Goal: Task Accomplishment & Management: Manage account settings

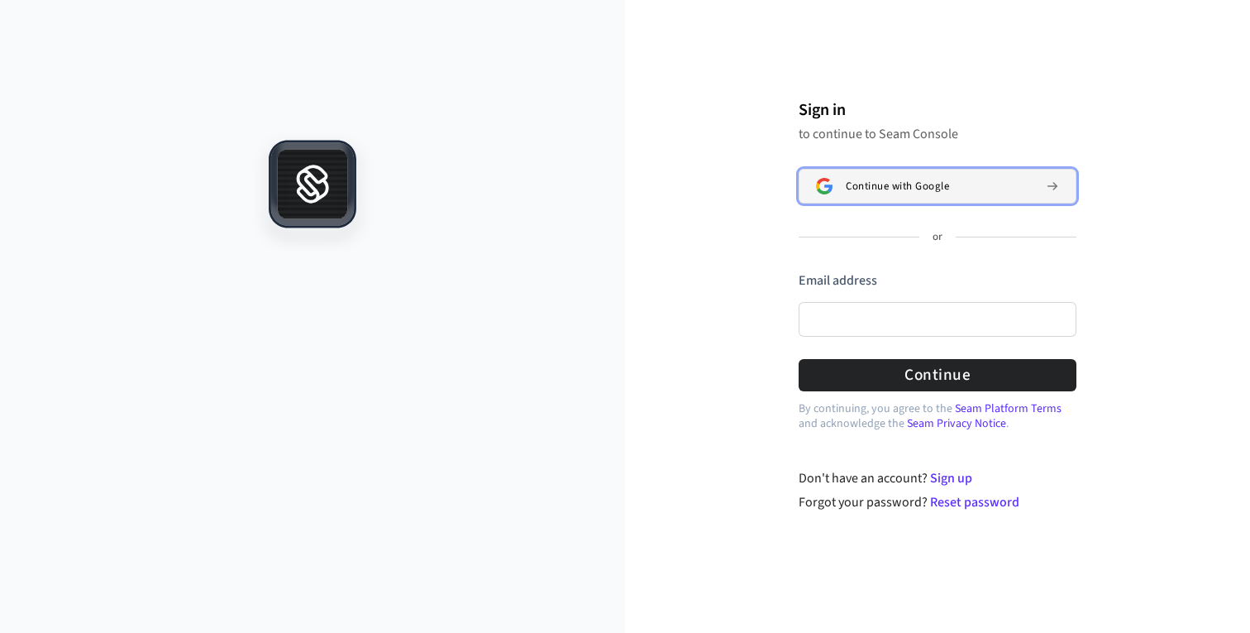
click at [838, 202] on button "Continue with Google" at bounding box center [938, 186] width 278 height 35
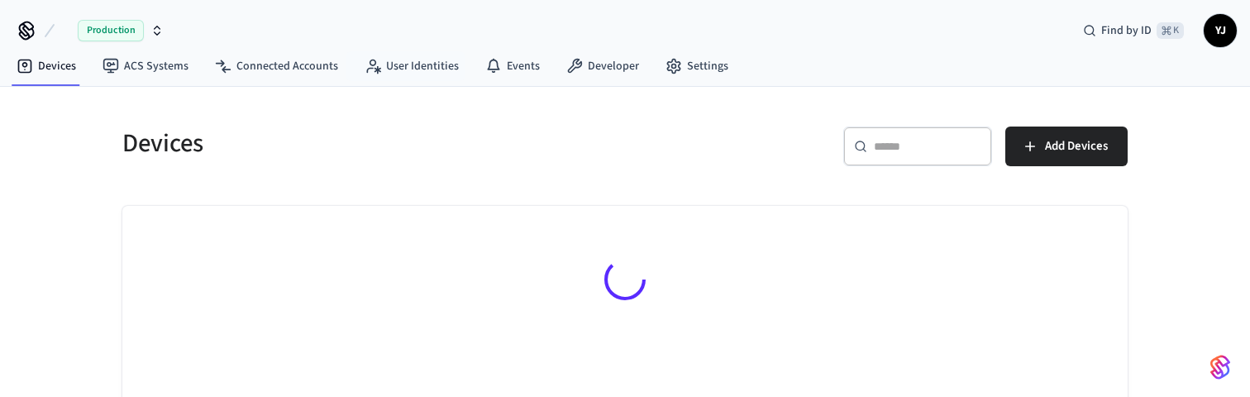
click at [389, 153] on h5 "Devices" at bounding box center [368, 144] width 493 height 34
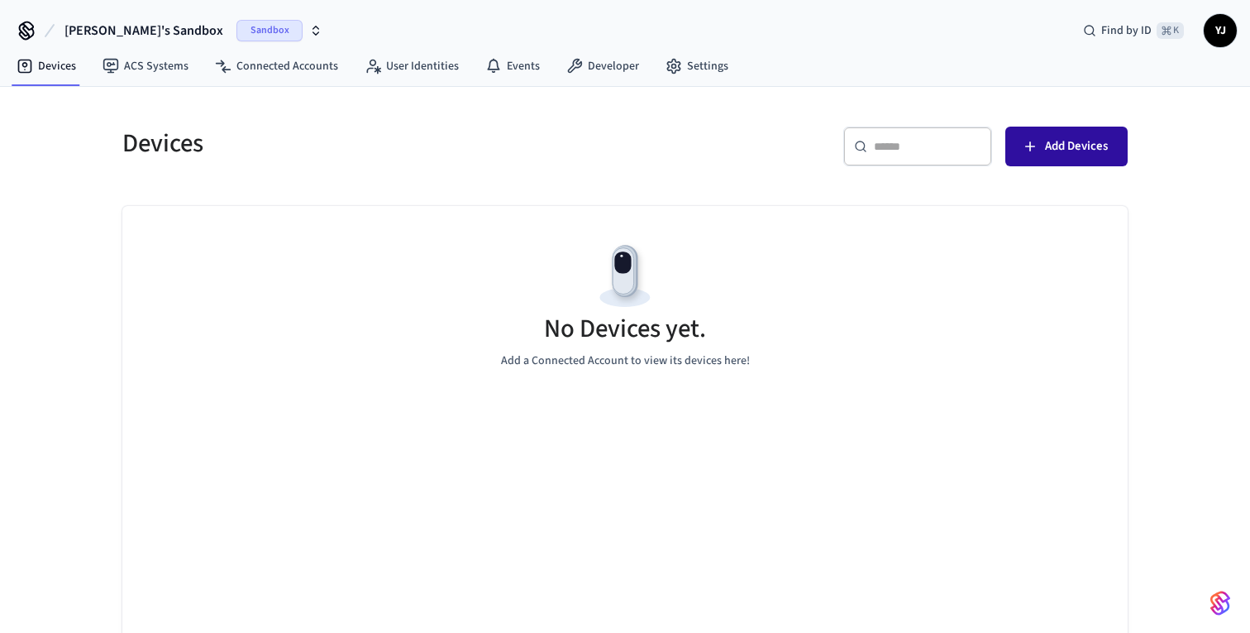
click at [1068, 162] on button "Add Devices" at bounding box center [1066, 147] width 122 height 40
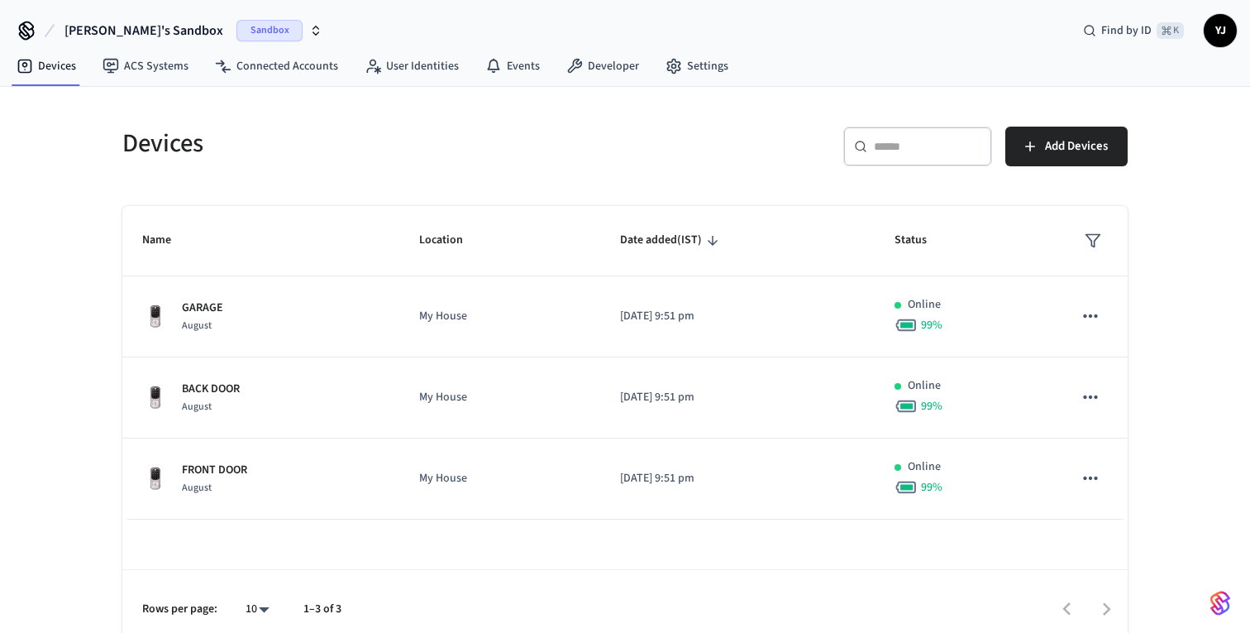
scroll to position [16, 0]
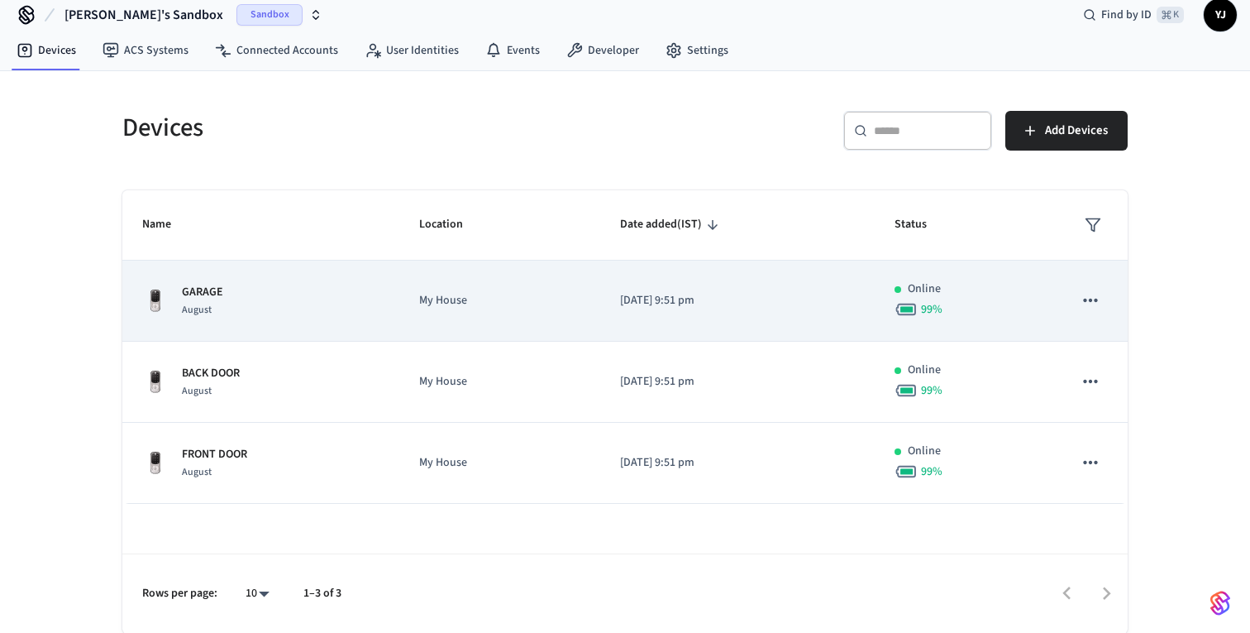
click at [1101, 296] on icon "sticky table" at bounding box center [1090, 299] width 21 height 21
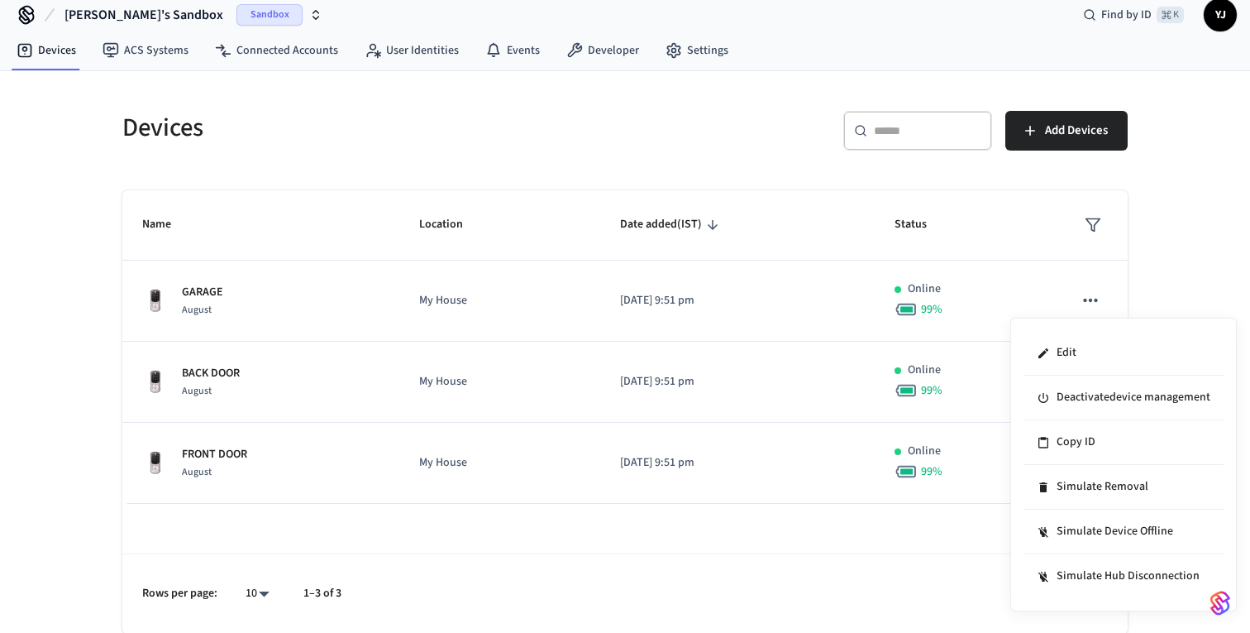
click at [518, 298] on div at bounding box center [625, 316] width 1250 height 633
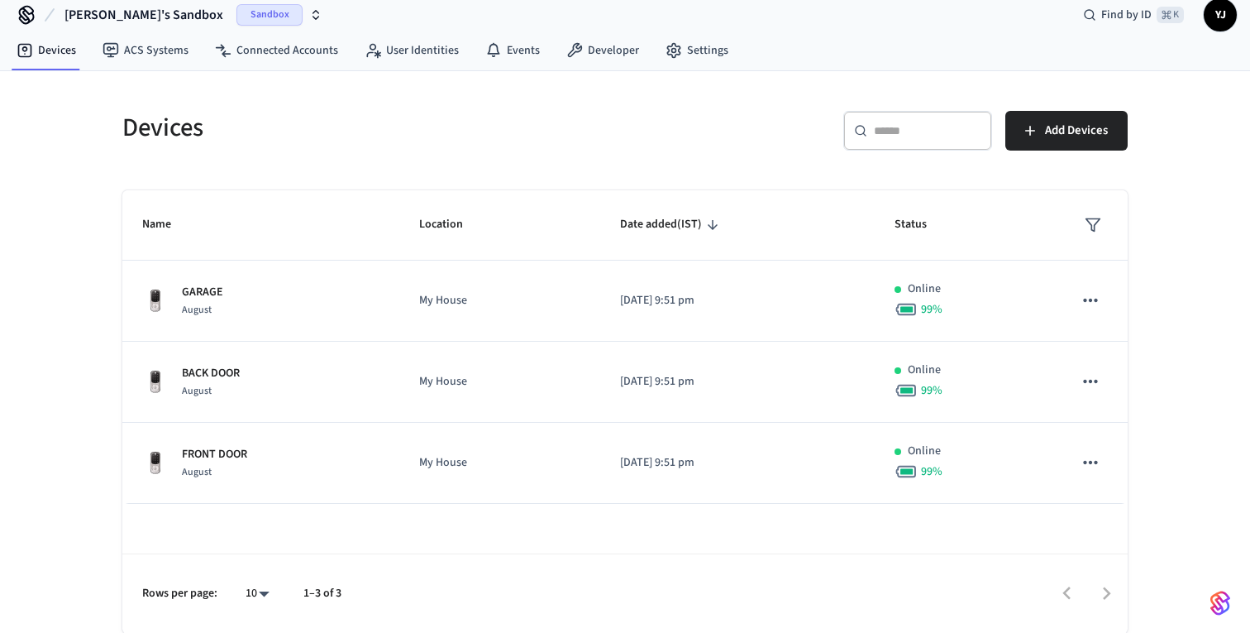
click at [423, 303] on div "Edit Deactivate device management Copy ID Simulate Removal Simulate Device Offl…" at bounding box center [625, 316] width 1250 height 633
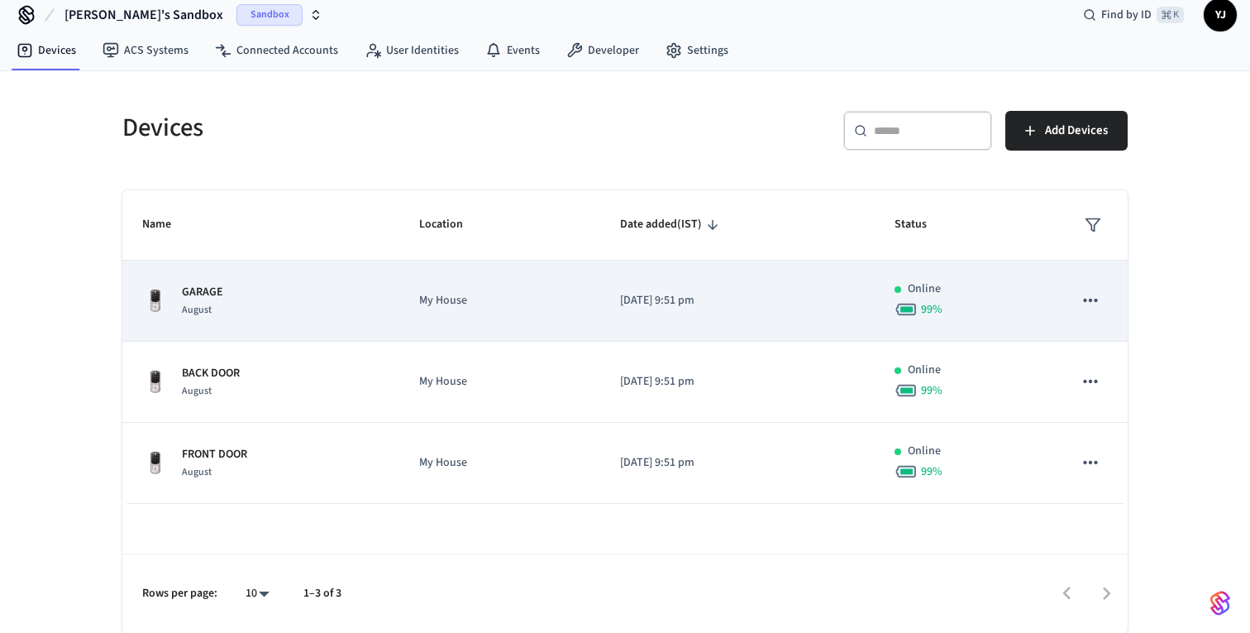
click at [260, 296] on div "GARAGE August" at bounding box center [260, 301] width 237 height 35
click at [330, 303] on div "GARAGE August" at bounding box center [260, 301] width 237 height 35
click at [338, 284] on div "GARAGE August" at bounding box center [260, 301] width 237 height 35
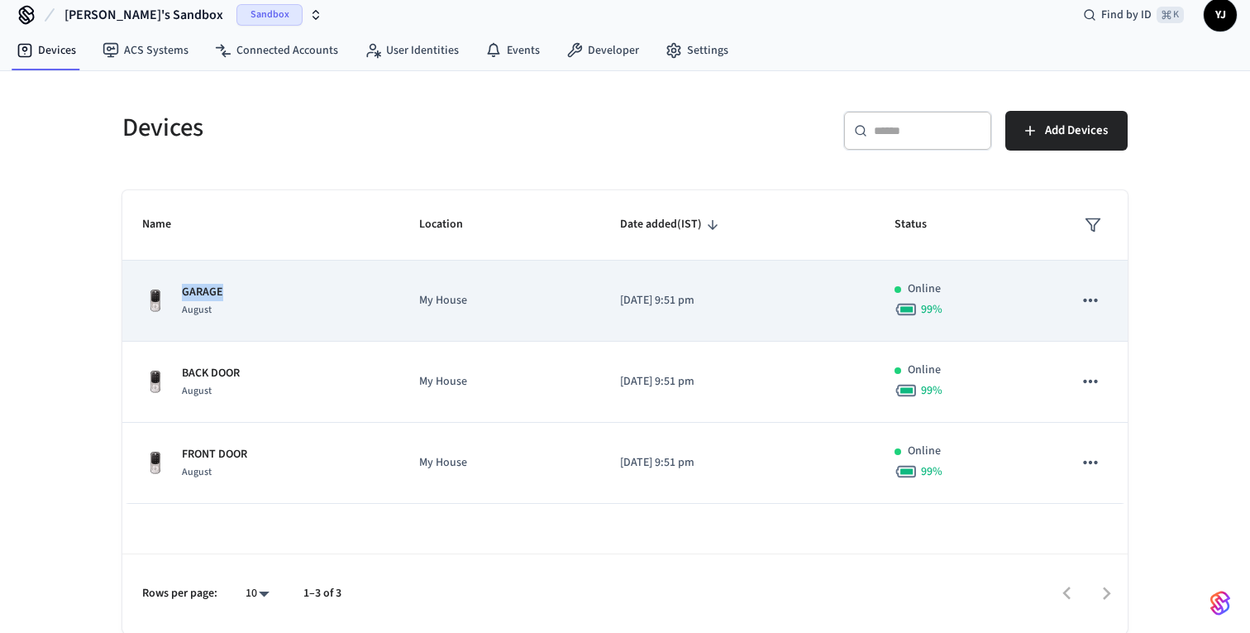
click at [338, 284] on div "GARAGE August" at bounding box center [260, 301] width 237 height 35
click at [368, 271] on td "GARAGE August" at bounding box center [260, 300] width 277 height 81
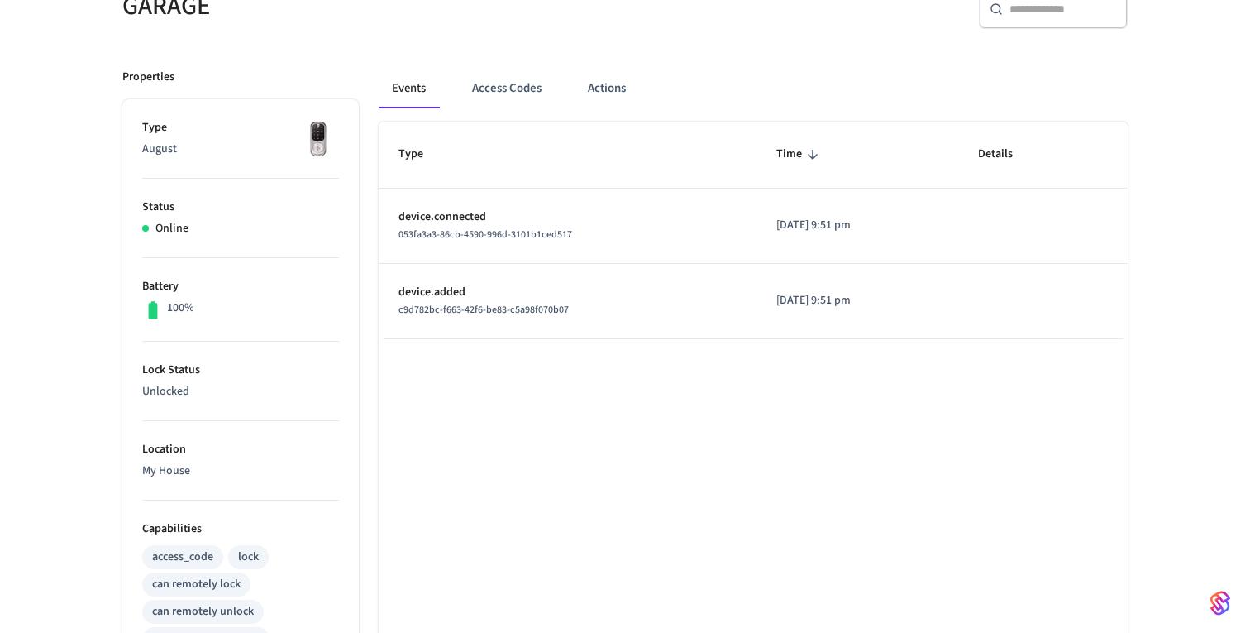
scroll to position [113, 0]
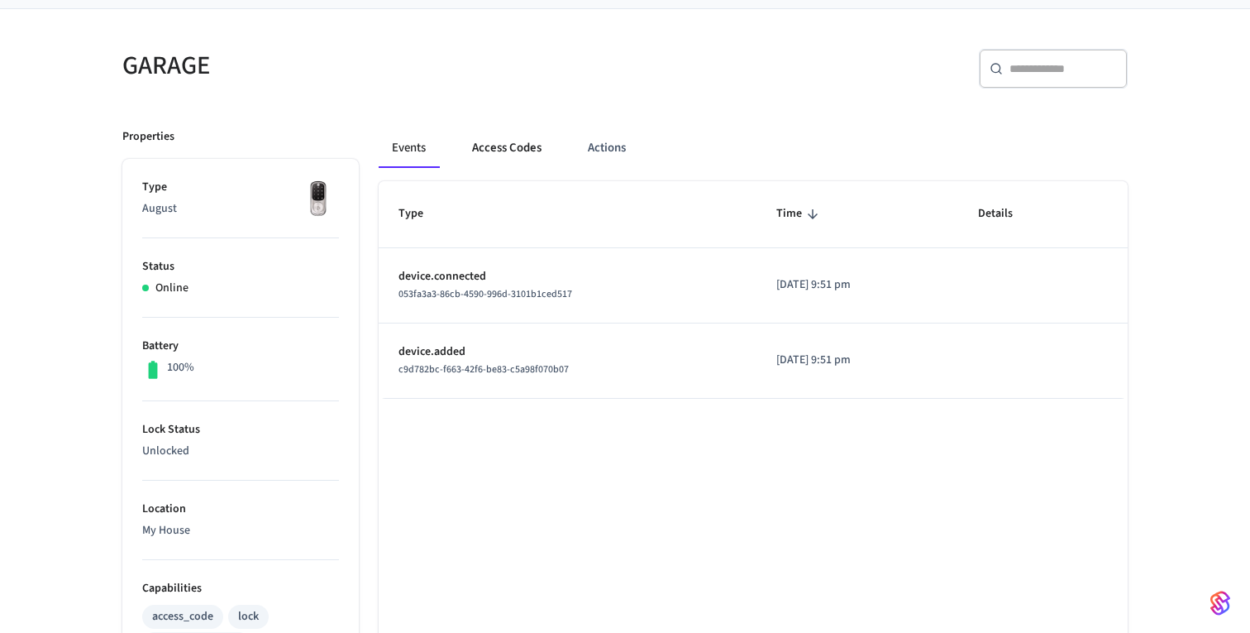
click at [461, 146] on button "Access Codes" at bounding box center [507, 148] width 96 height 40
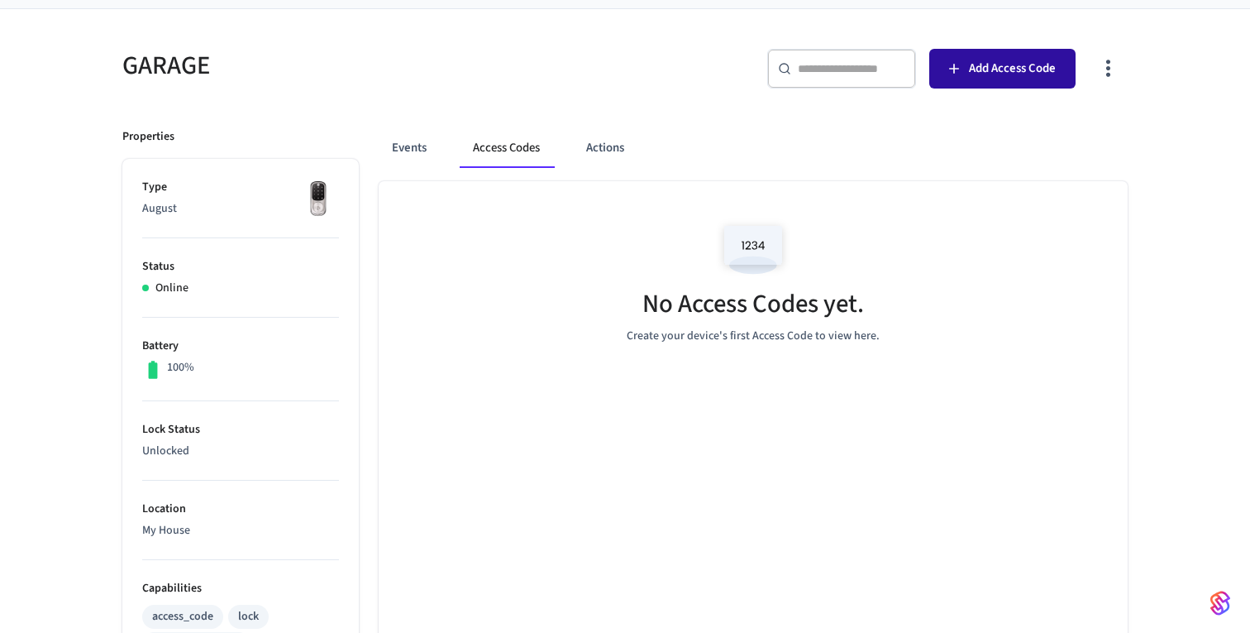
click at [1058, 60] on button "Add Access Code" at bounding box center [1002, 69] width 146 height 40
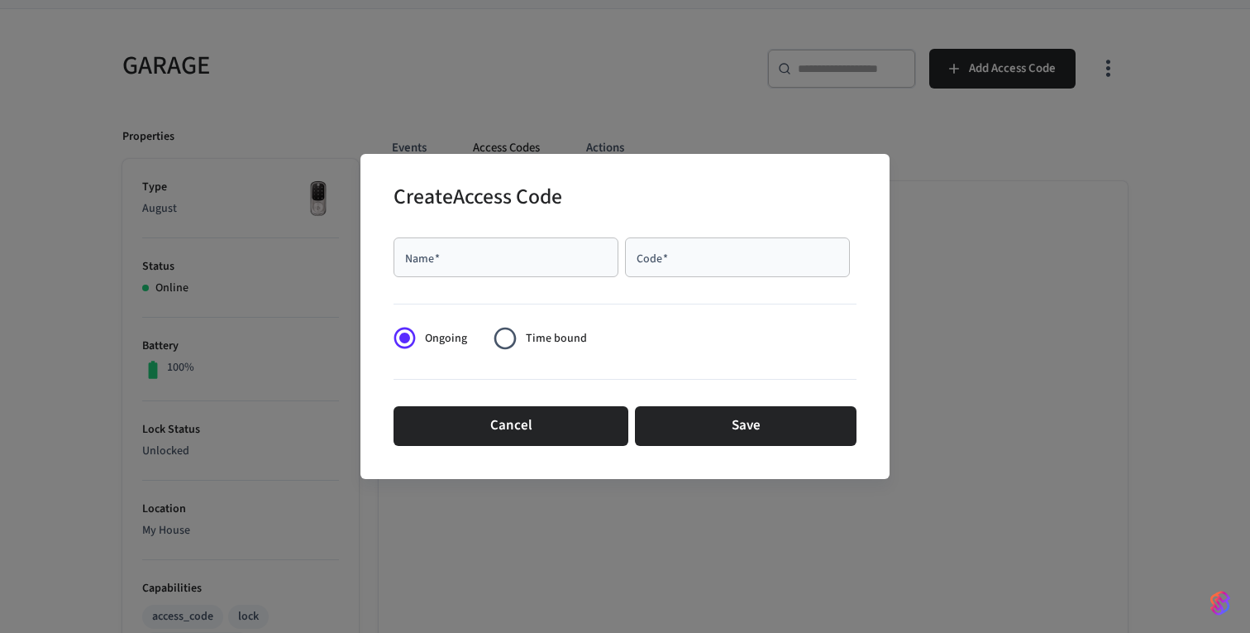
click at [568, 266] on div "Name   *" at bounding box center [506, 257] width 225 height 40
click at [678, 258] on input "Code   *" at bounding box center [737, 257] width 205 height 17
click at [583, 258] on input "Name   *" at bounding box center [505, 257] width 205 height 17
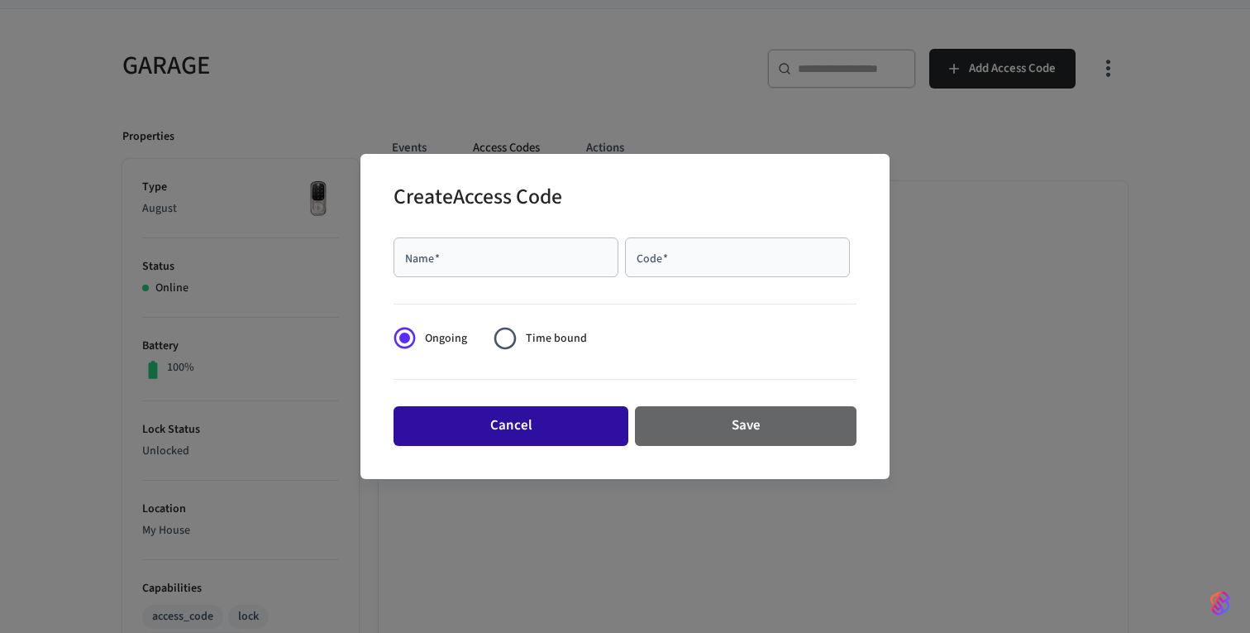
drag, startPoint x: 674, startPoint y: 418, endPoint x: 551, endPoint y: 418, distance: 122.4
click at [553, 419] on div "Cancel Save" at bounding box center [625, 425] width 463 height 53
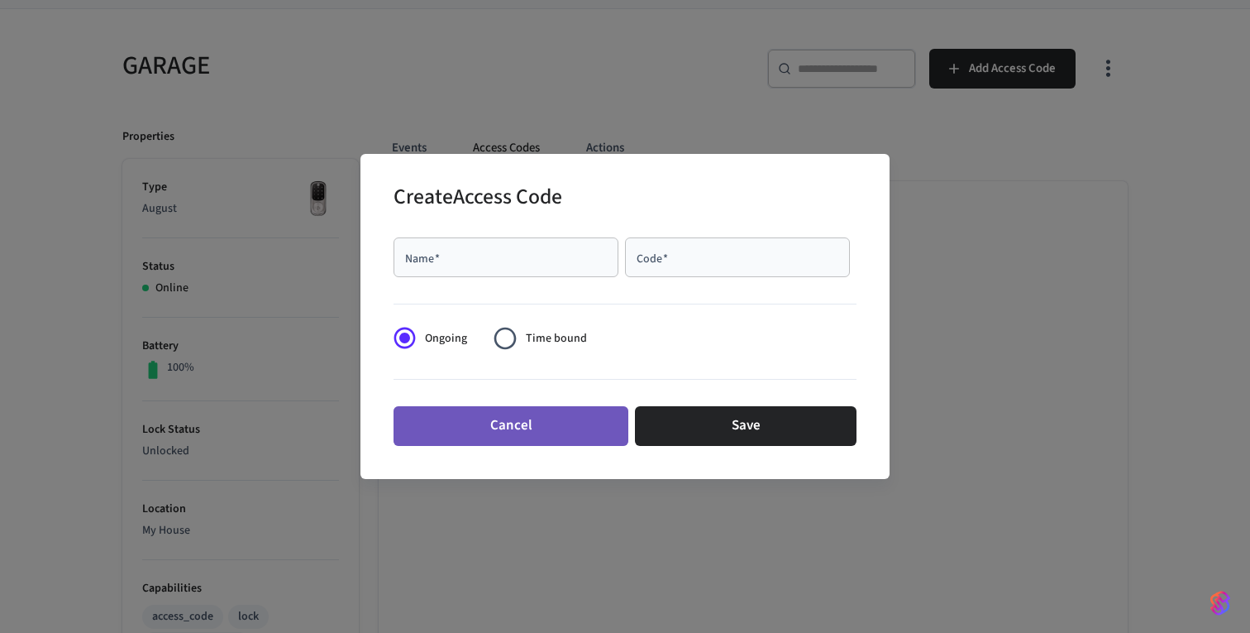
click at [551, 418] on button "Cancel" at bounding box center [511, 426] width 235 height 40
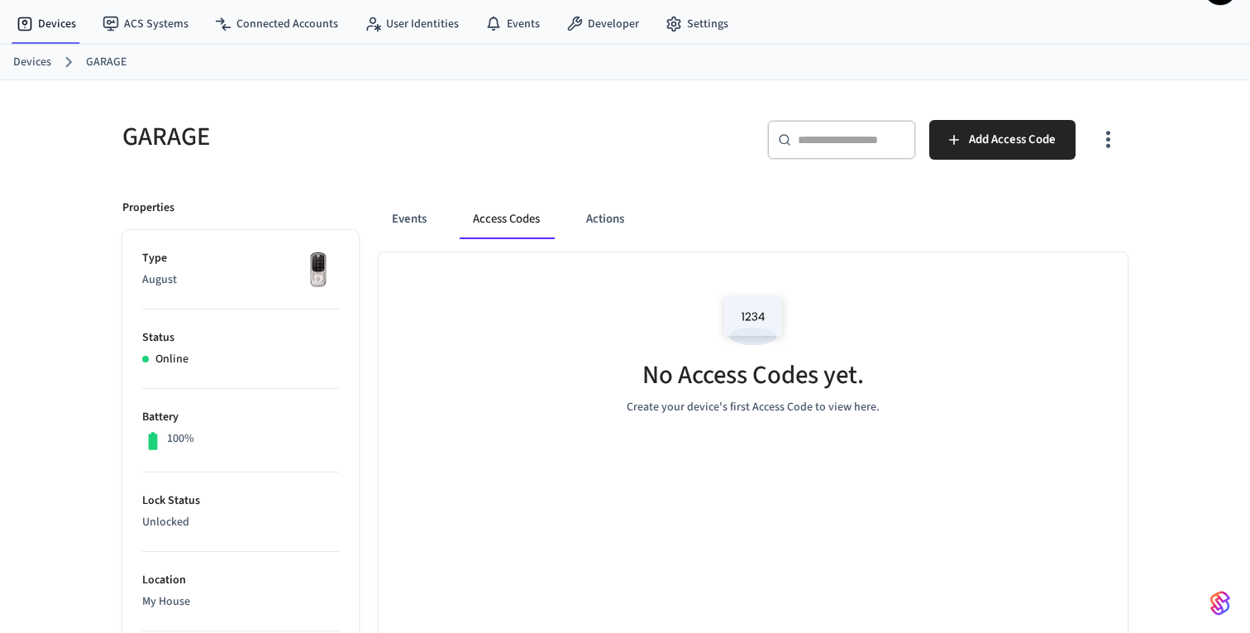
scroll to position [0, 0]
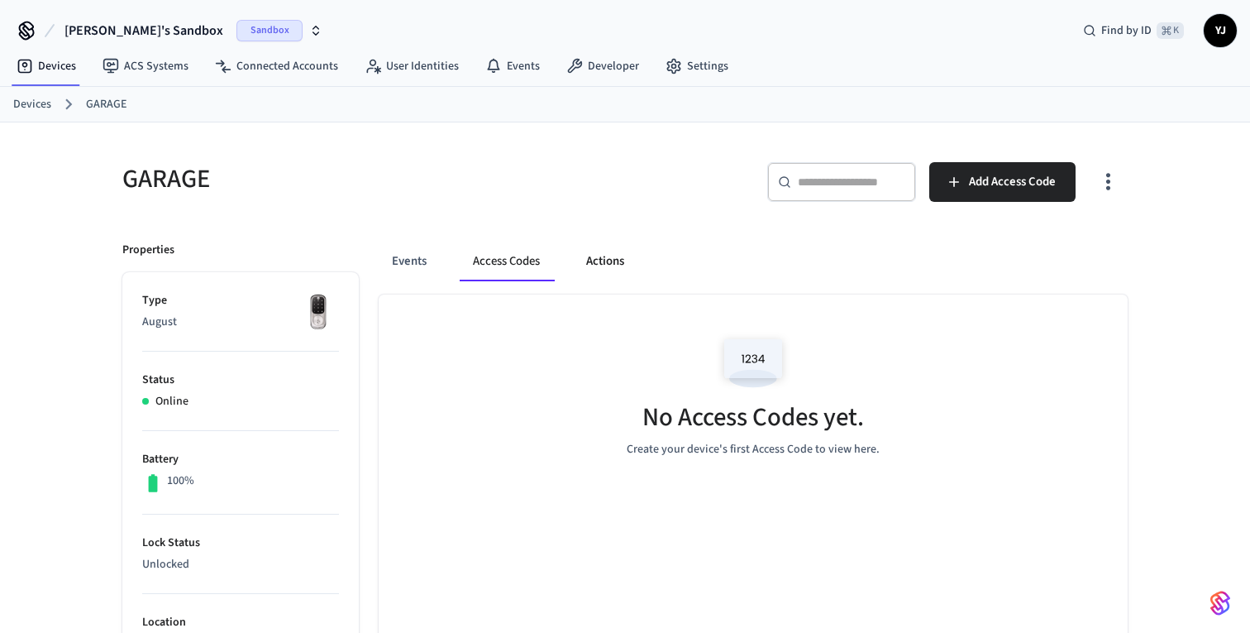
click at [600, 273] on button "Actions" at bounding box center [605, 261] width 64 height 40
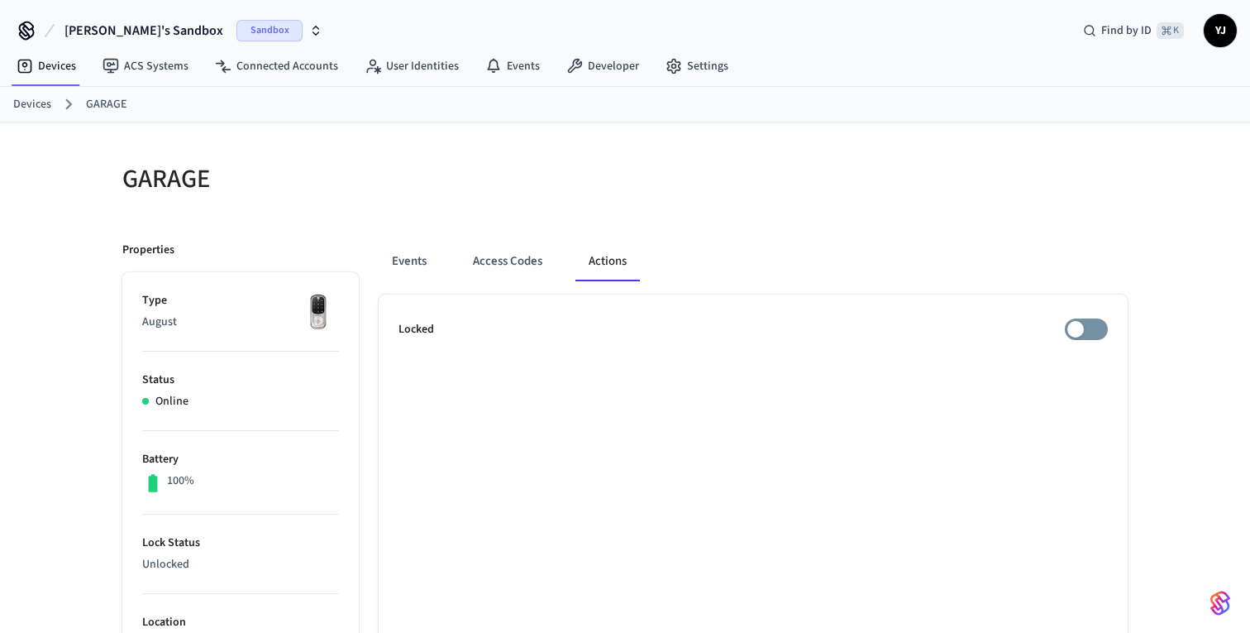
click at [418, 283] on div "Events Access Codes Actions" at bounding box center [753, 267] width 749 height 53
click at [419, 268] on button "Events" at bounding box center [409, 261] width 61 height 40
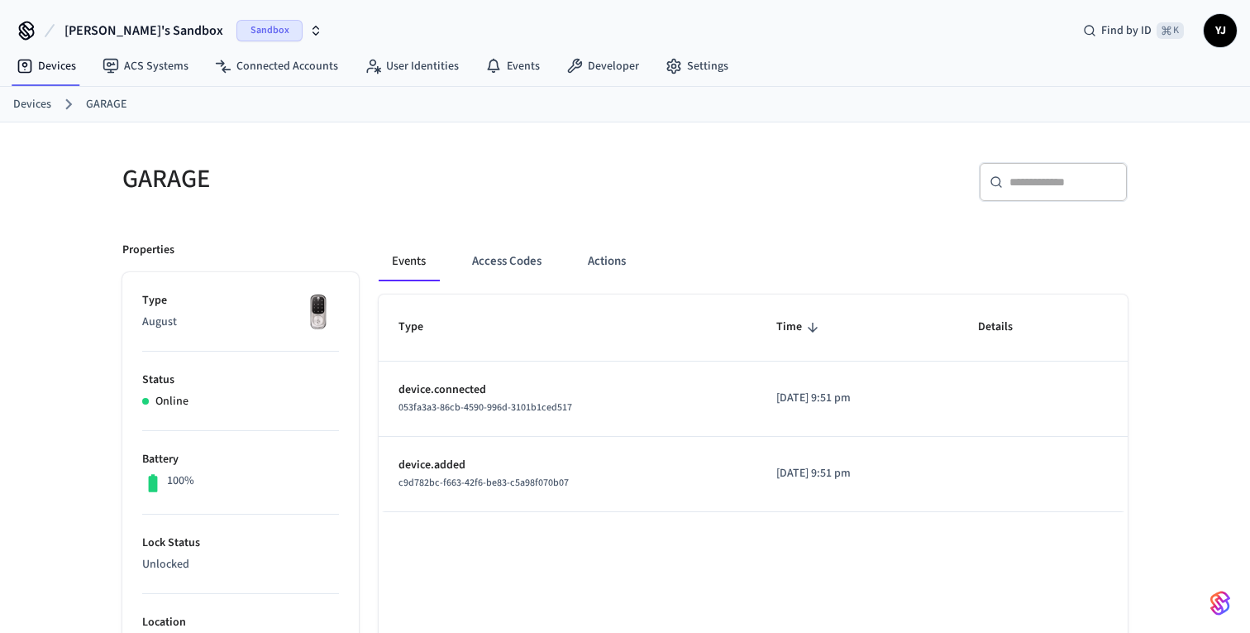
click at [136, 41] on button "[PERSON_NAME]'s Sandbox Sandbox" at bounding box center [194, 30] width 268 height 35
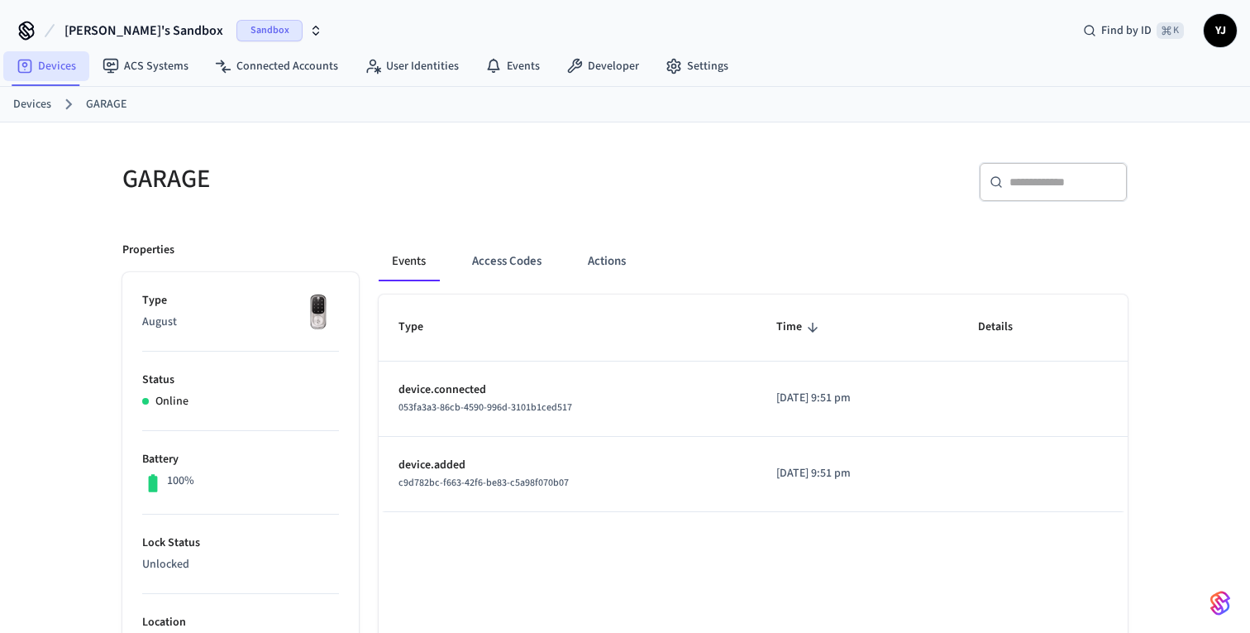
click at [26, 74] on link "Devices" at bounding box center [46, 66] width 86 height 30
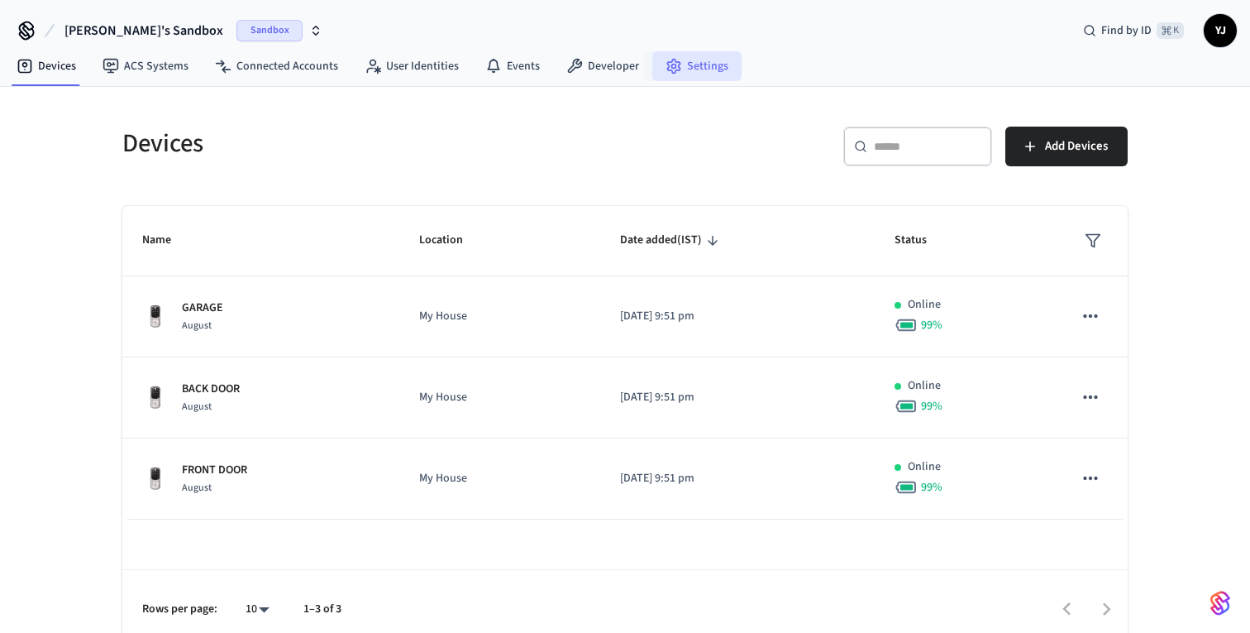
click at [691, 64] on link "Settings" at bounding box center [696, 66] width 89 height 30
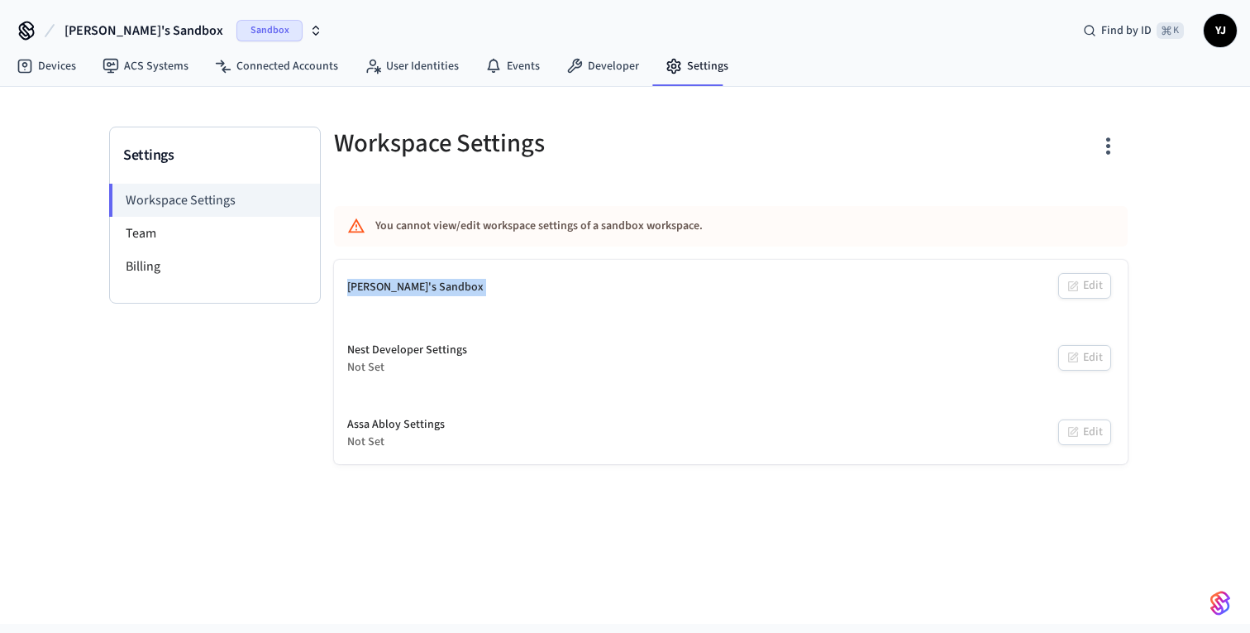
drag, startPoint x: 348, startPoint y: 284, endPoint x: 1015, endPoint y: 308, distance: 666.9
click at [1015, 308] on div "[PERSON_NAME]'s Sandbox Edit" at bounding box center [731, 287] width 794 height 55
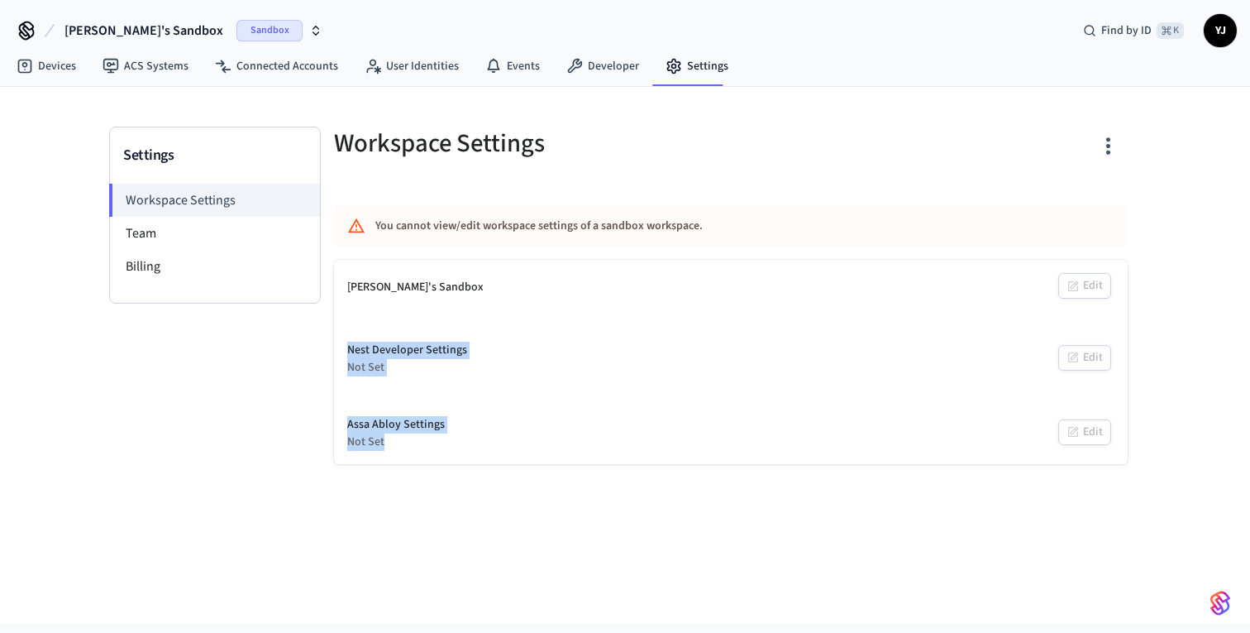
drag, startPoint x: 1022, startPoint y: 313, endPoint x: 472, endPoint y: 451, distance: 566.9
click at [472, 451] on div "[PERSON_NAME]'s Sandbox Edit Nest Developer Settings Not Set Edit Assa Abloy Se…" at bounding box center [731, 362] width 794 height 204
click at [472, 451] on div "Assa Abloy Settings Not Set Edit" at bounding box center [731, 433] width 794 height 61
click at [415, 237] on div "You cannot view/edit workspace settings of a sandbox workspace." at bounding box center [682, 226] width 614 height 31
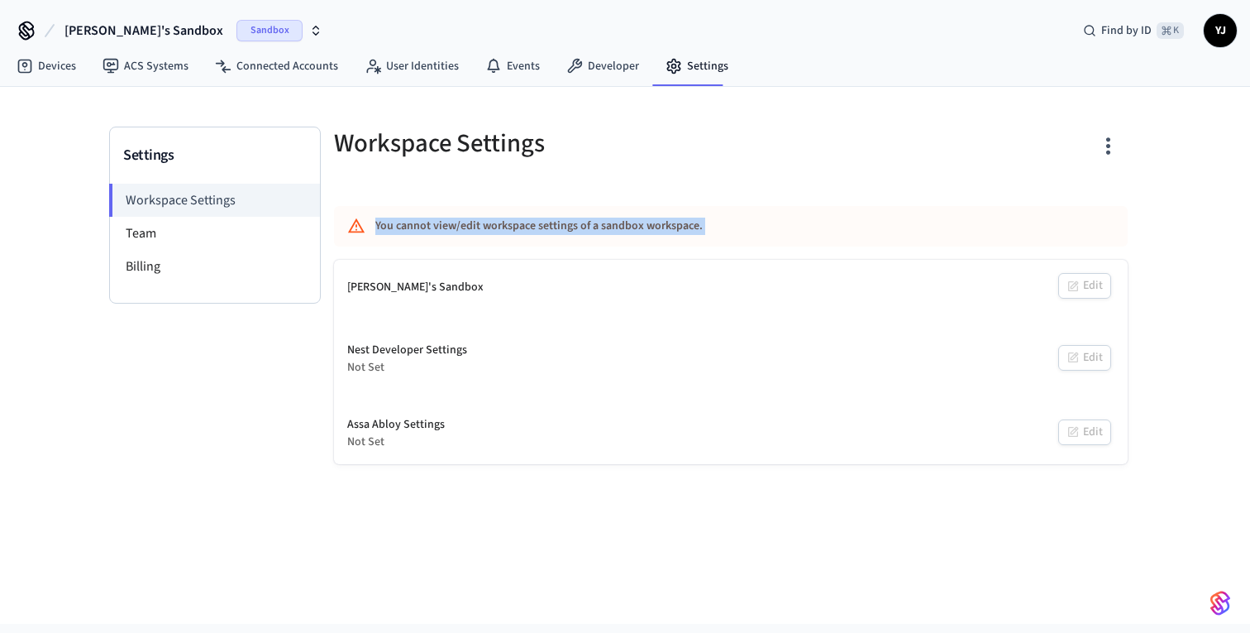
click at [415, 237] on div "You cannot view/edit workspace settings of a sandbox workspace." at bounding box center [682, 226] width 614 height 31
click at [415, 241] on div "You cannot view/edit workspace settings of a sandbox workspace." at bounding box center [731, 226] width 794 height 41
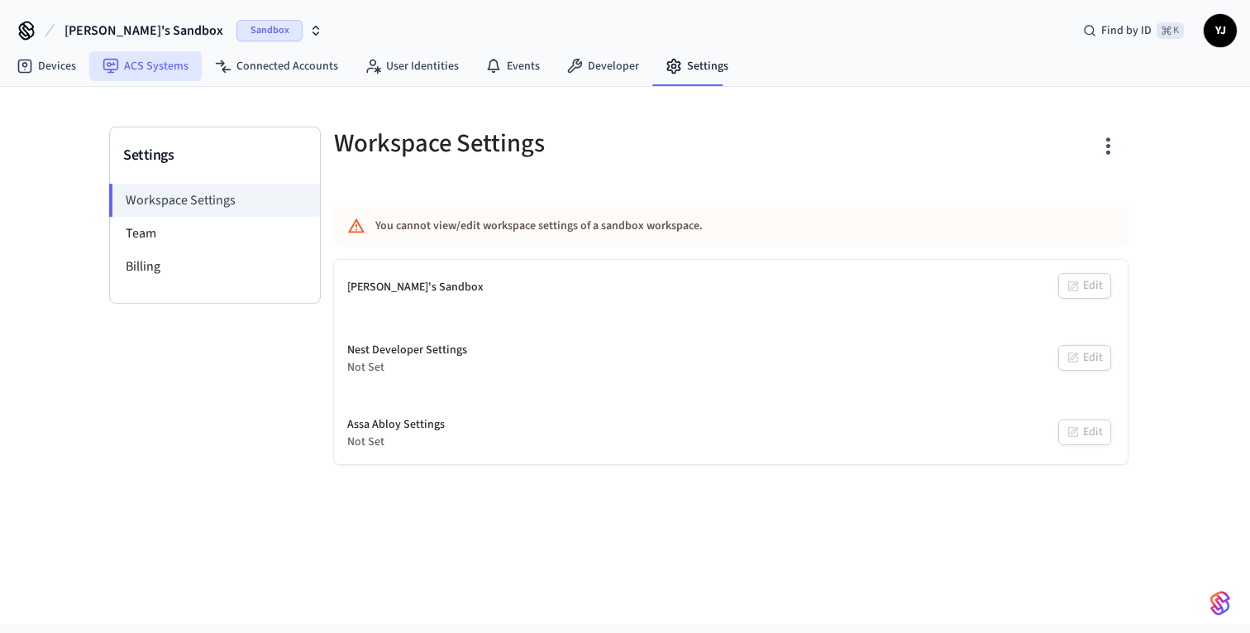
click at [124, 76] on link "ACS Systems" at bounding box center [145, 66] width 112 height 30
click at [66, 75] on link "Devices" at bounding box center [46, 66] width 86 height 30
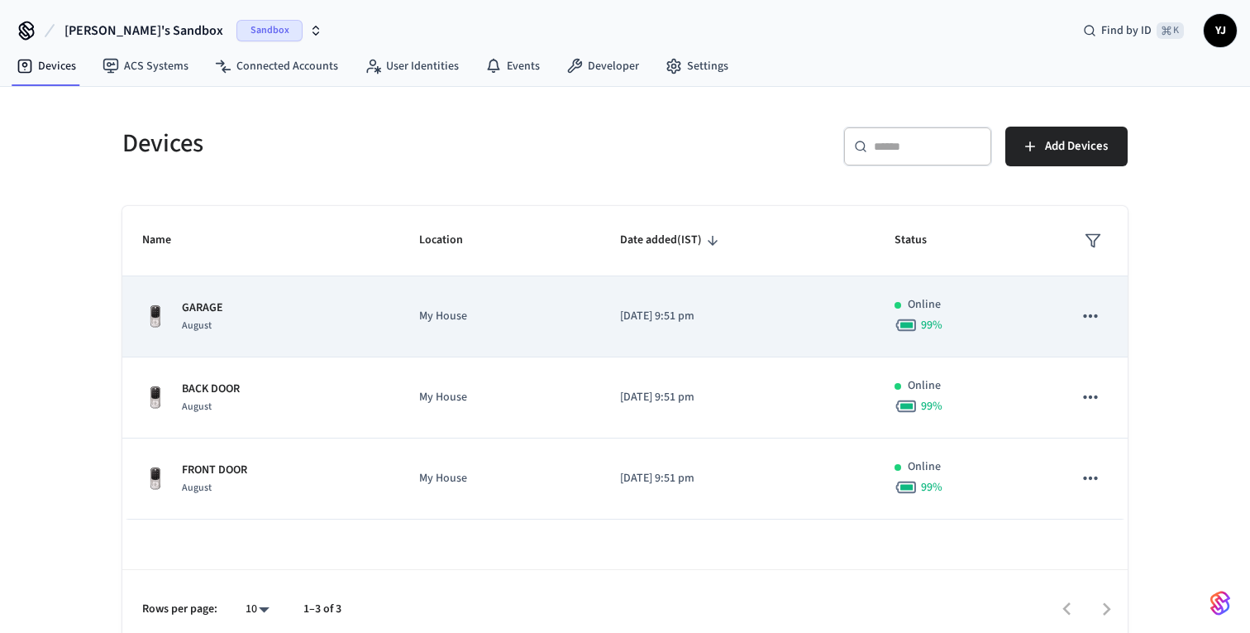
scroll to position [16, 0]
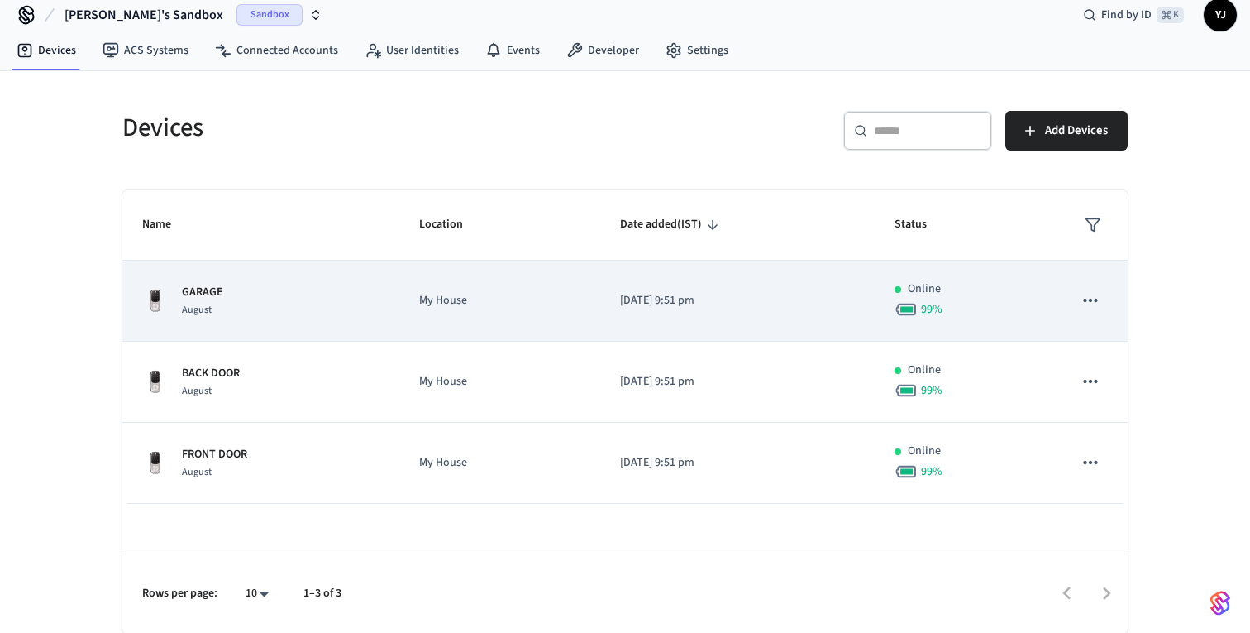
click at [800, 283] on td "[DATE] 9:51 pm" at bounding box center [737, 300] width 274 height 81
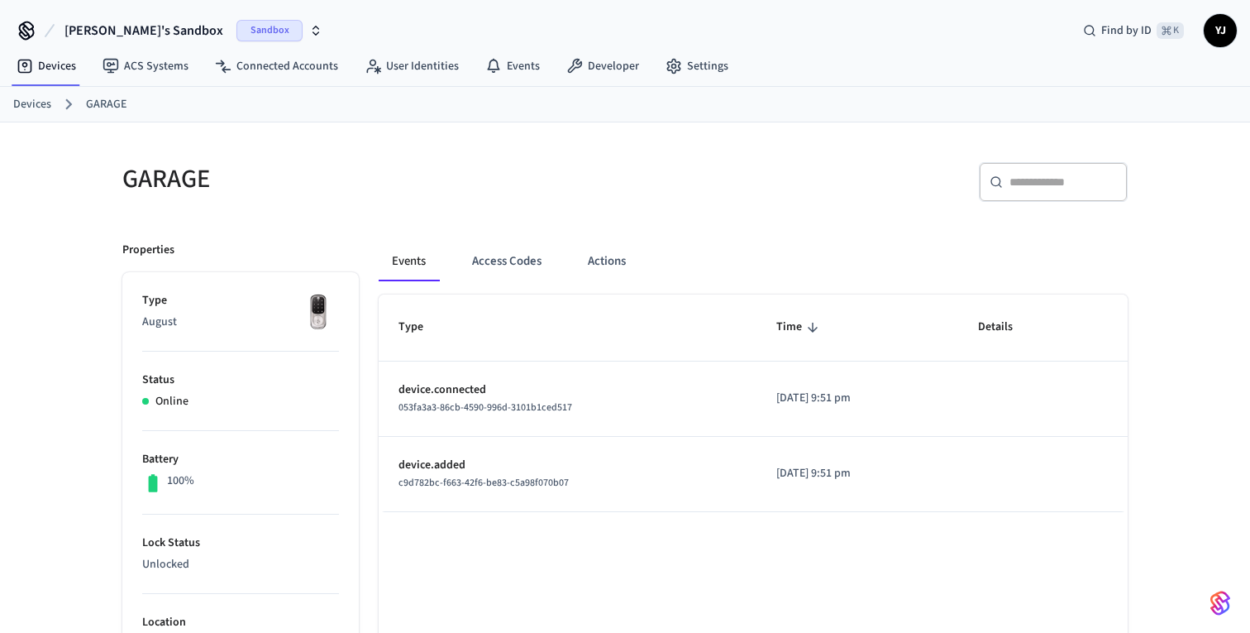
scroll to position [82, 0]
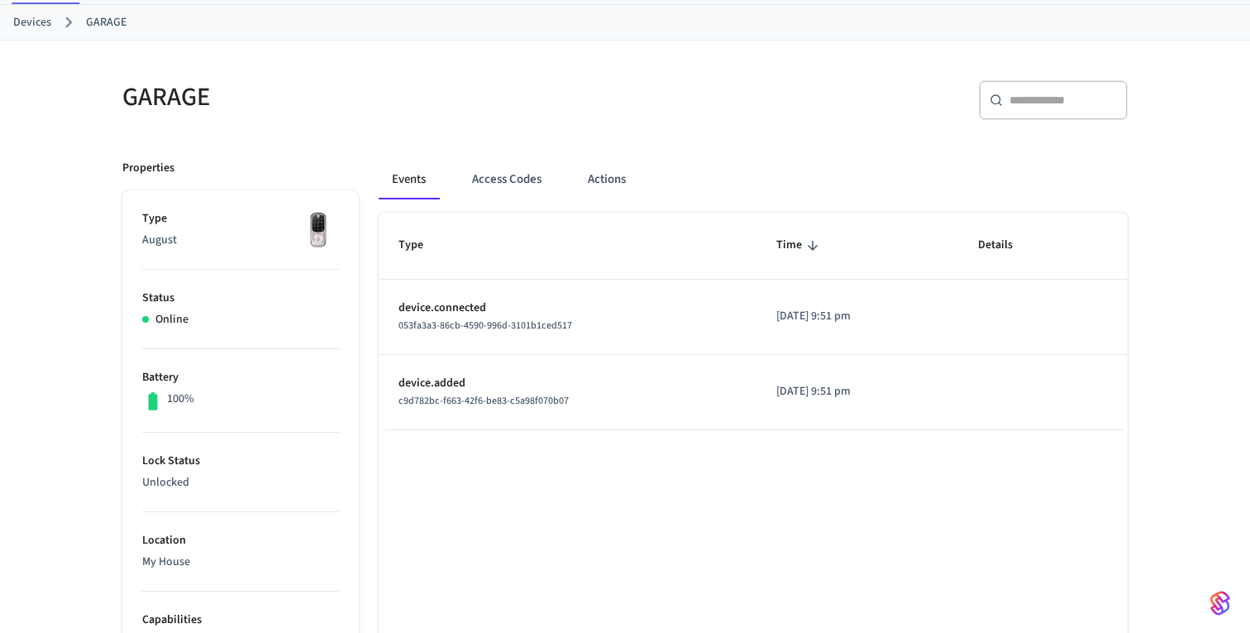
click at [217, 297] on p "Status" at bounding box center [240, 297] width 197 height 17
click at [474, 165] on button "Access Codes" at bounding box center [507, 180] width 96 height 40
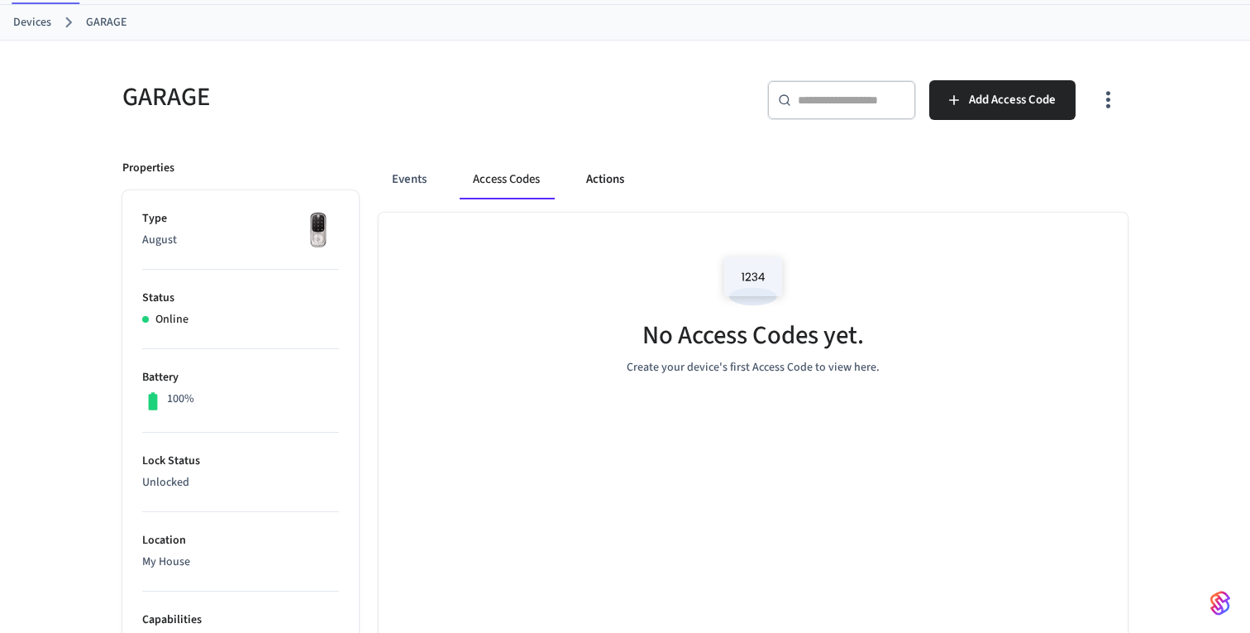
click at [595, 178] on button "Actions" at bounding box center [605, 180] width 64 height 40
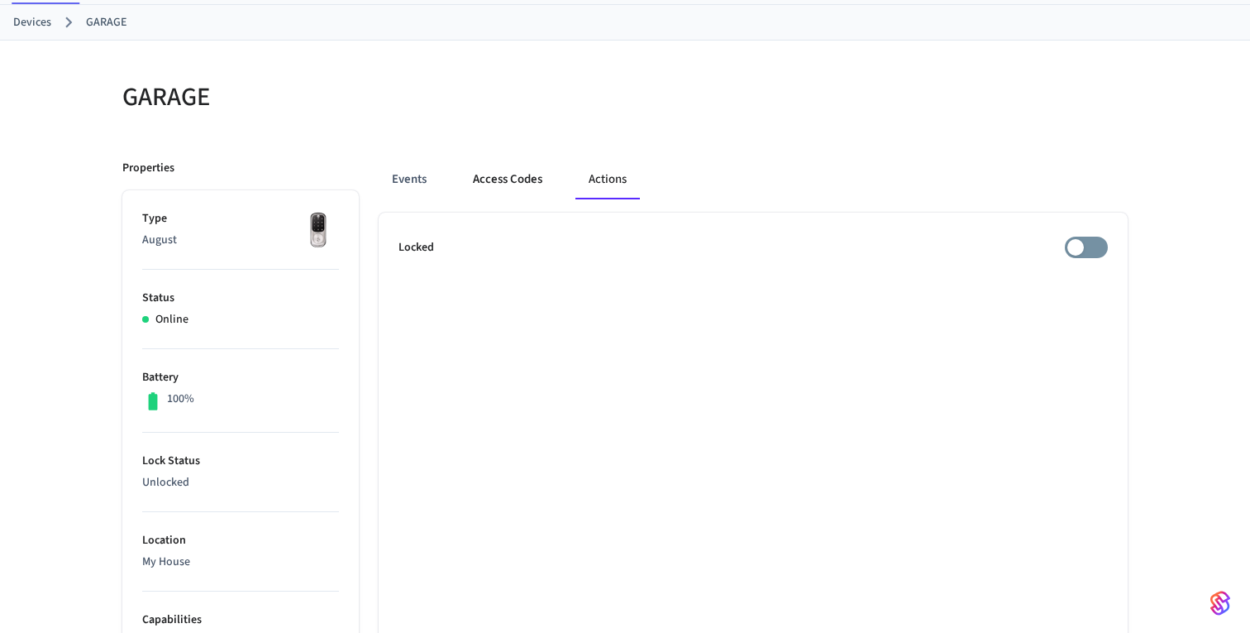
click at [518, 178] on button "Access Codes" at bounding box center [508, 180] width 96 height 40
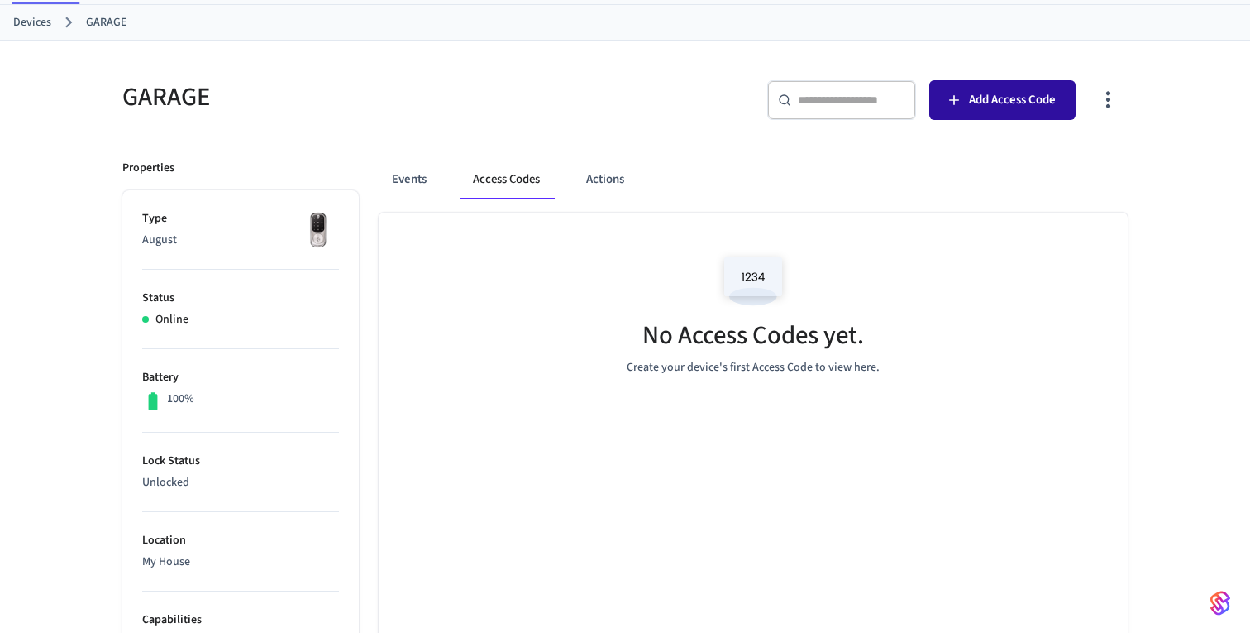
click at [969, 90] on span "Add Access Code" at bounding box center [1012, 99] width 87 height 21
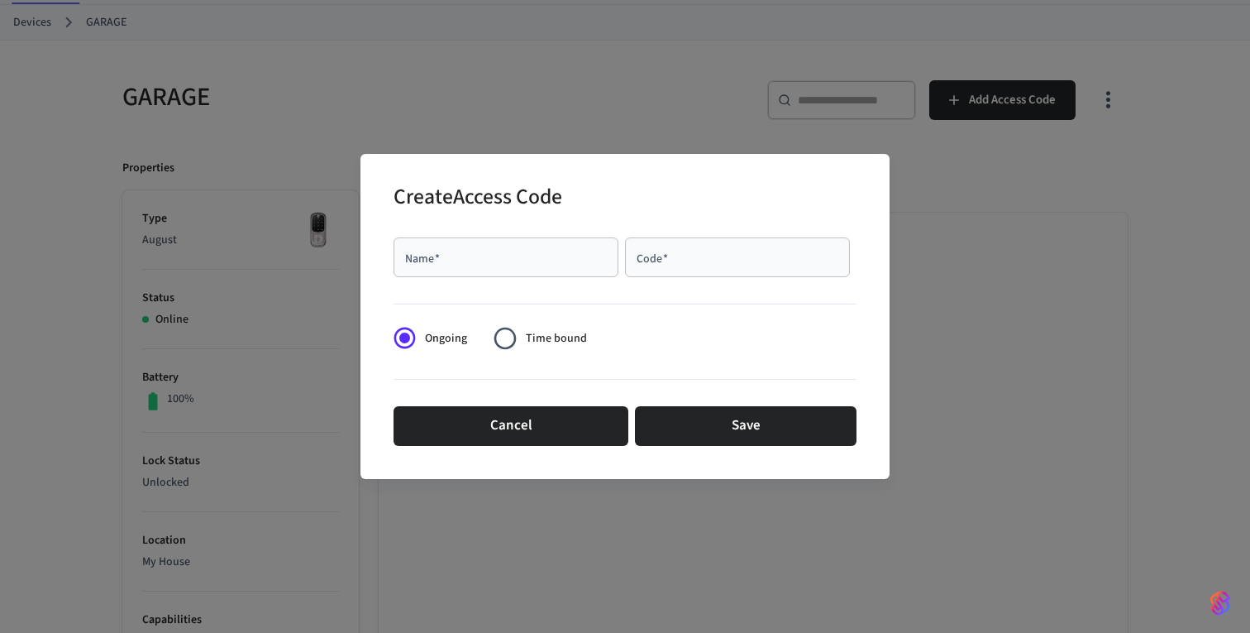
click at [571, 264] on input "Name   *" at bounding box center [505, 257] width 205 height 17
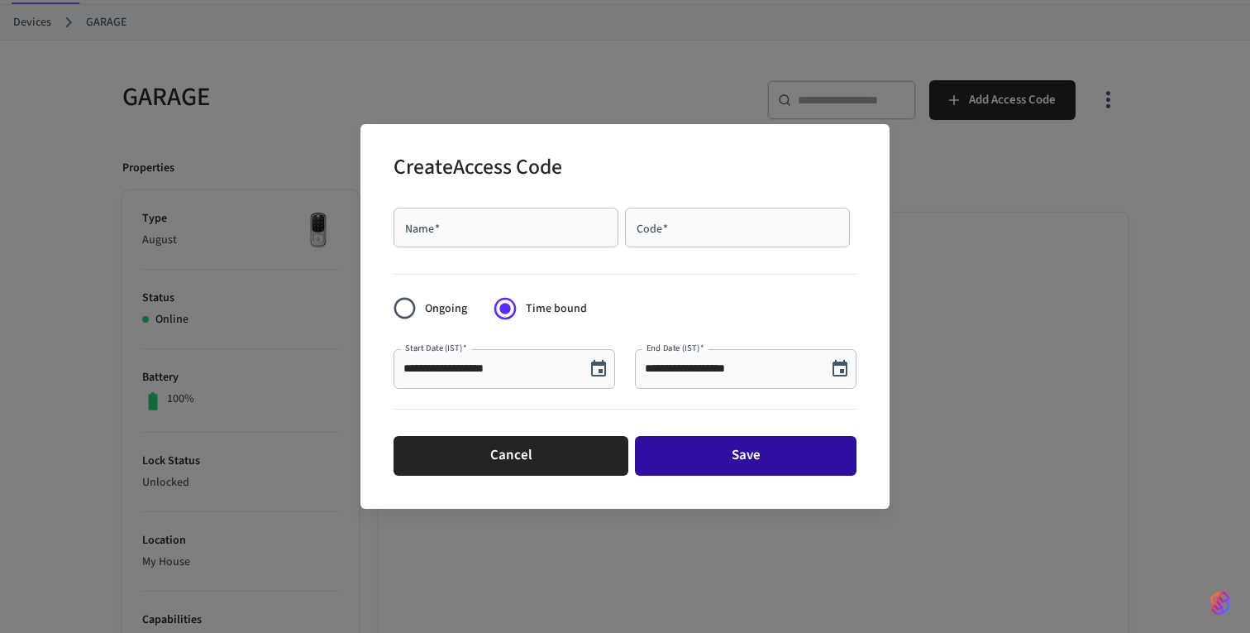
click at [721, 461] on button "Save" at bounding box center [746, 456] width 222 height 40
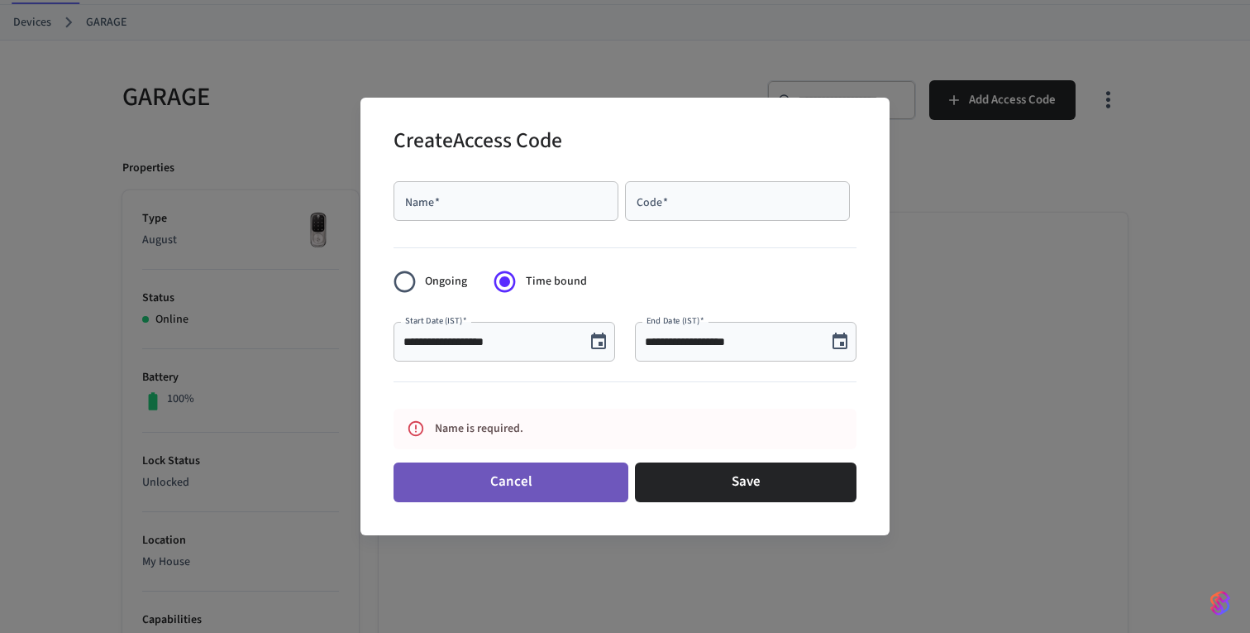
click at [591, 471] on button "Cancel" at bounding box center [511, 482] width 235 height 40
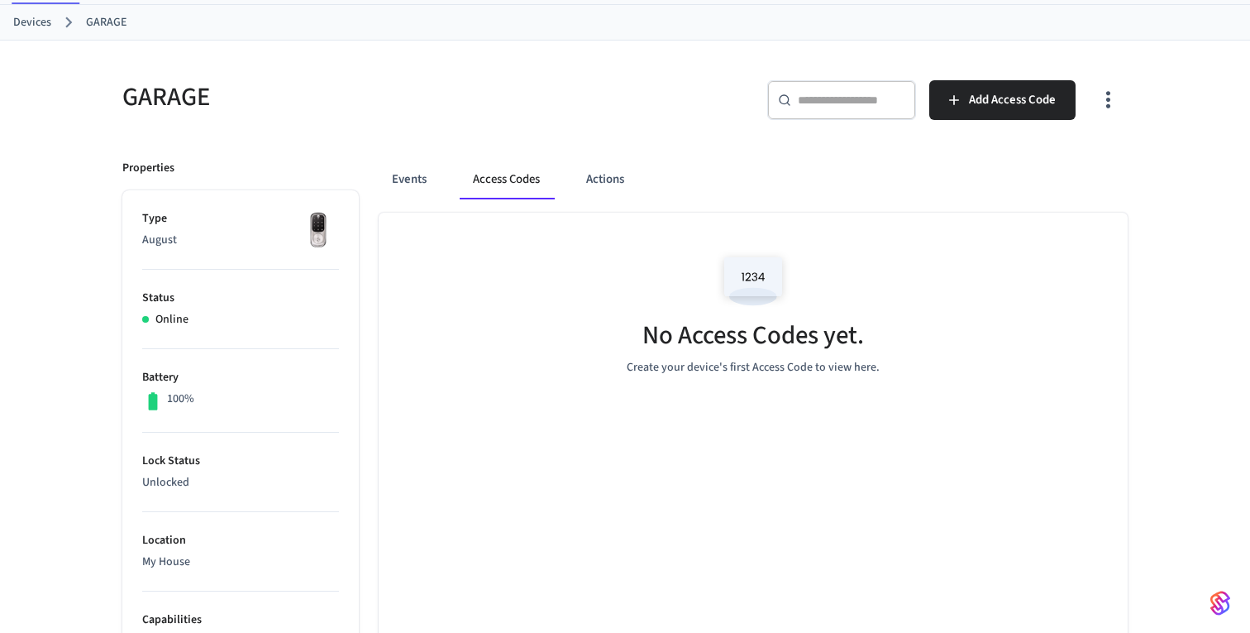
scroll to position [0, 0]
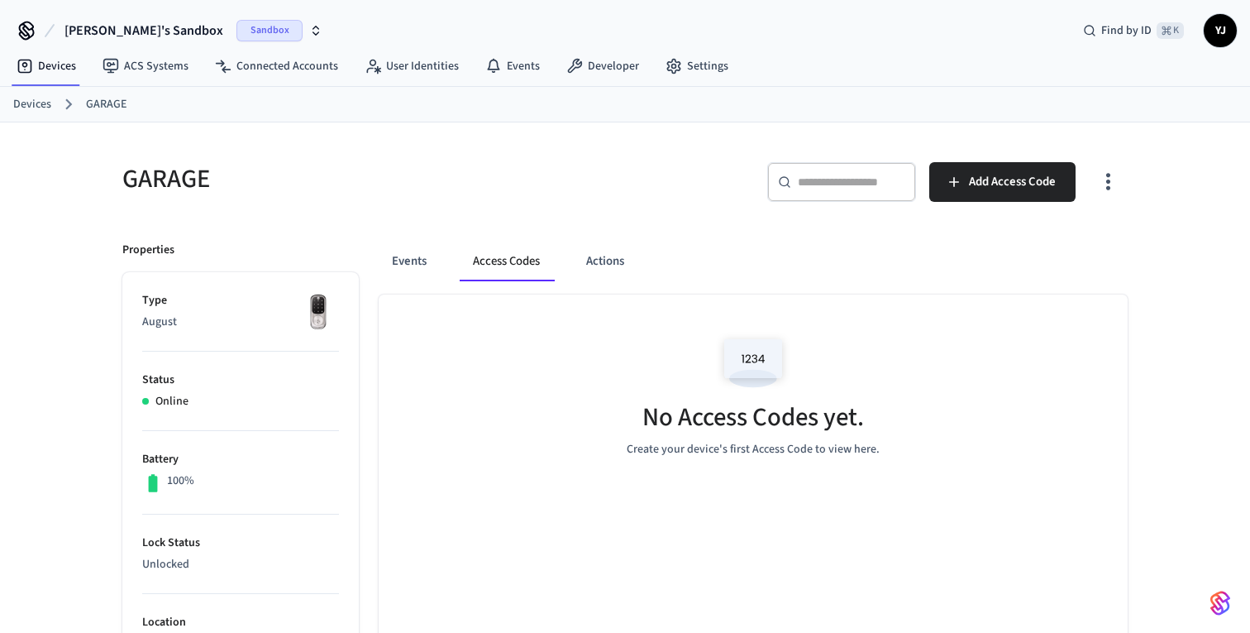
click at [36, 102] on link "Devices" at bounding box center [32, 104] width 38 height 17
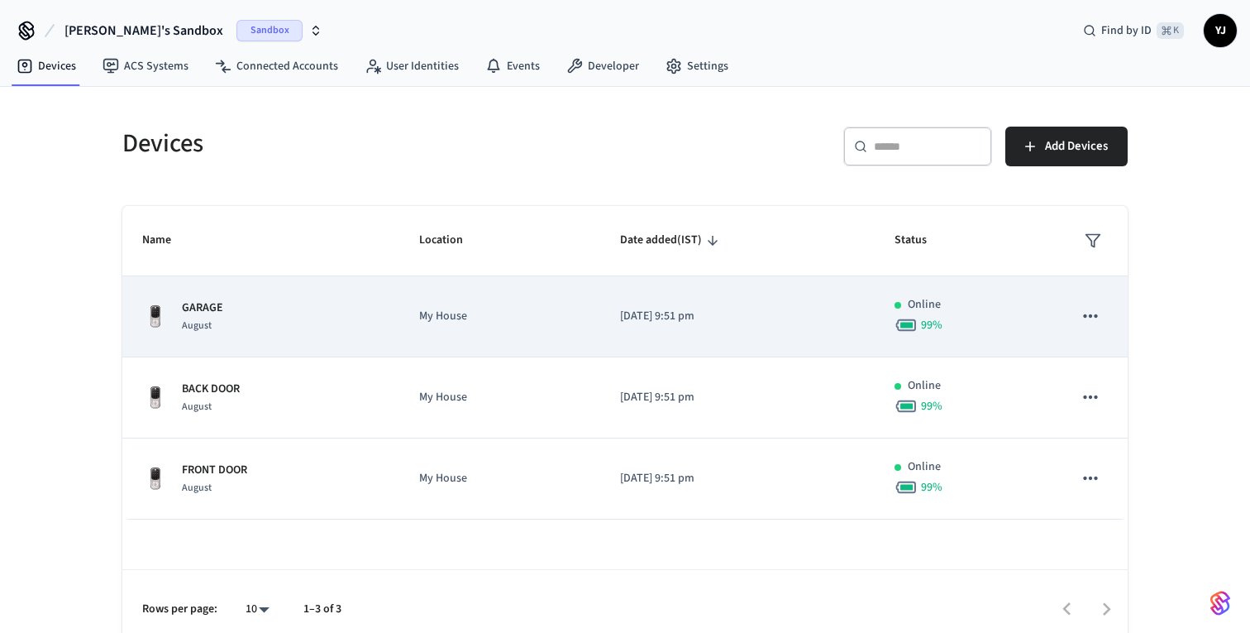
scroll to position [16, 0]
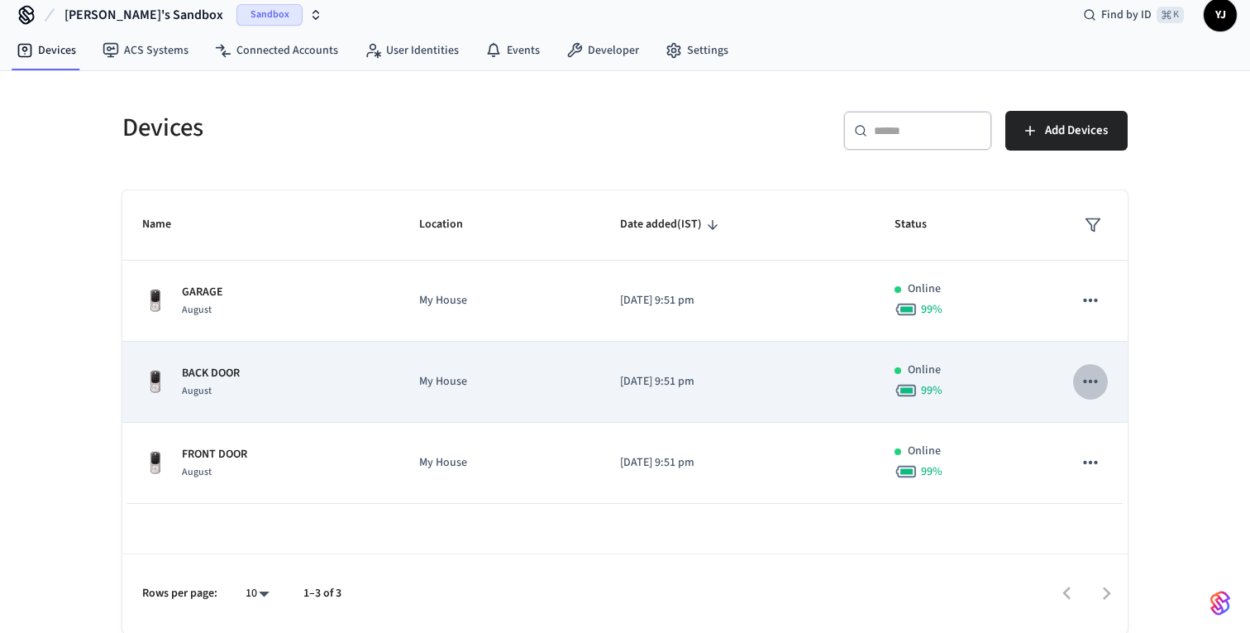
click at [1095, 373] on icon "sticky table" at bounding box center [1090, 380] width 21 height 21
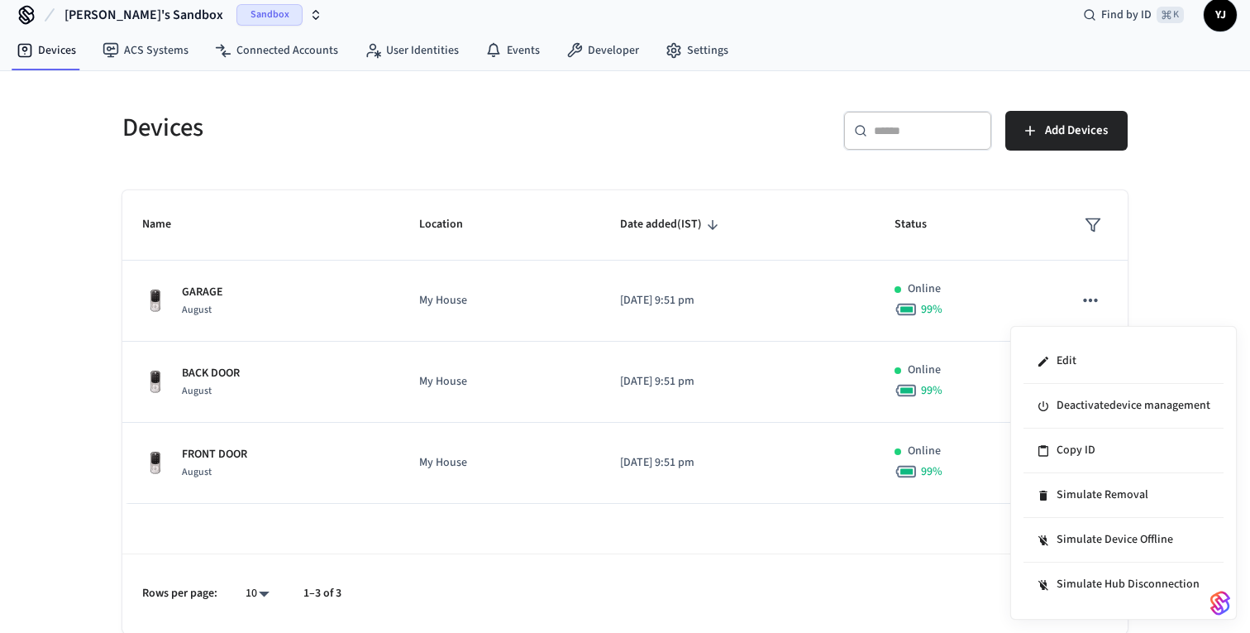
click at [652, 386] on div at bounding box center [625, 316] width 1250 height 633
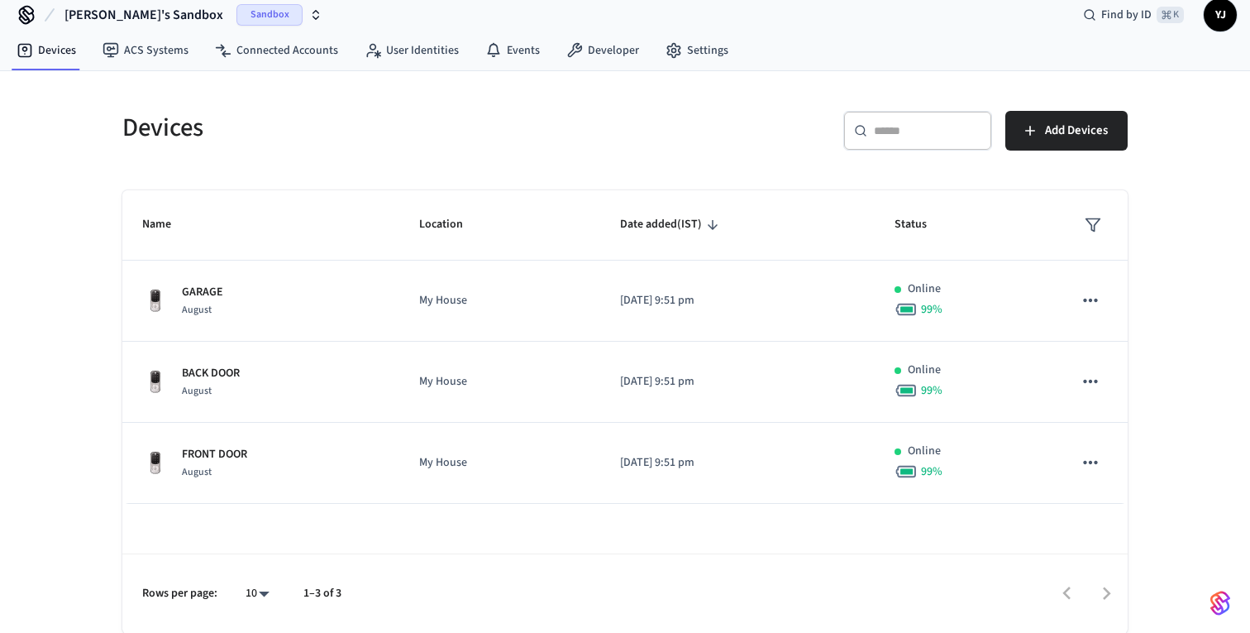
click at [676, 378] on p "[DATE] 9:51 pm" at bounding box center [737, 381] width 234 height 17
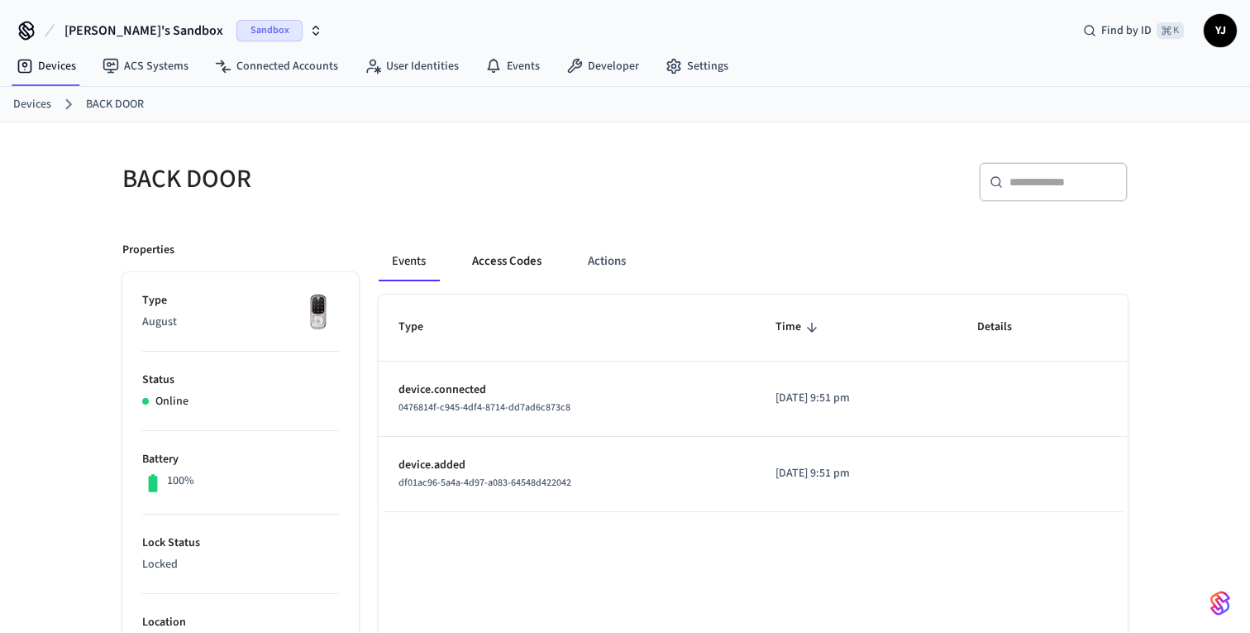
click at [520, 274] on button "Access Codes" at bounding box center [507, 261] width 96 height 40
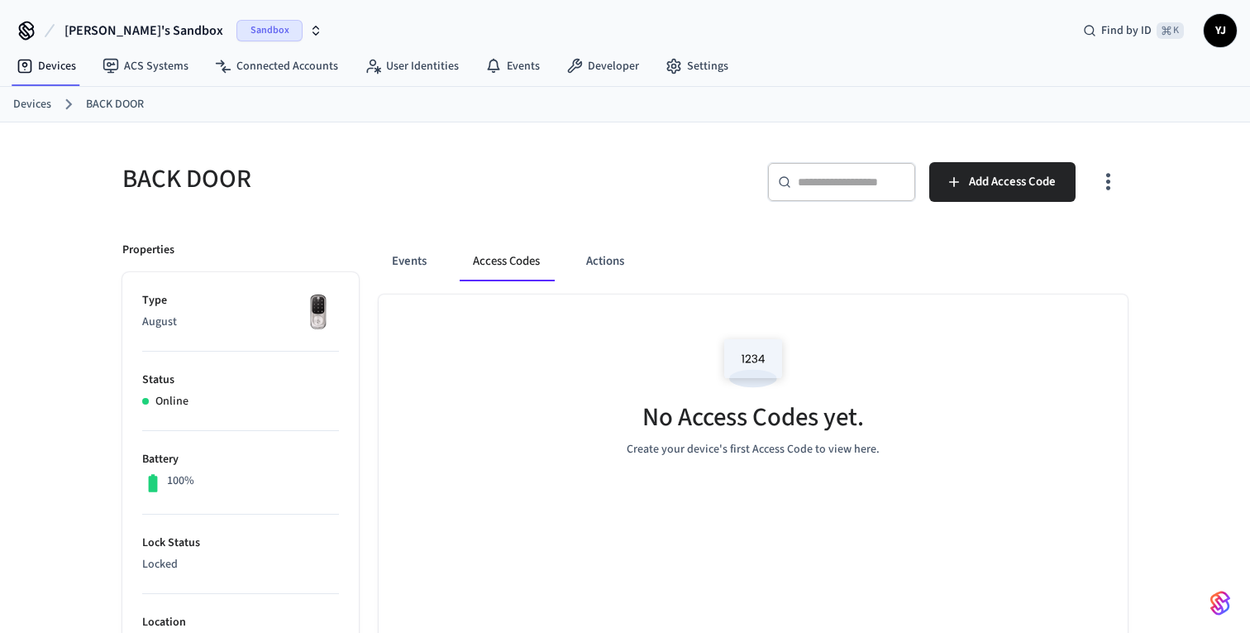
click at [548, 265] on button "Access Codes" at bounding box center [506, 261] width 93 height 40
click at [991, 192] on span "Add Access Code" at bounding box center [1012, 181] width 87 height 21
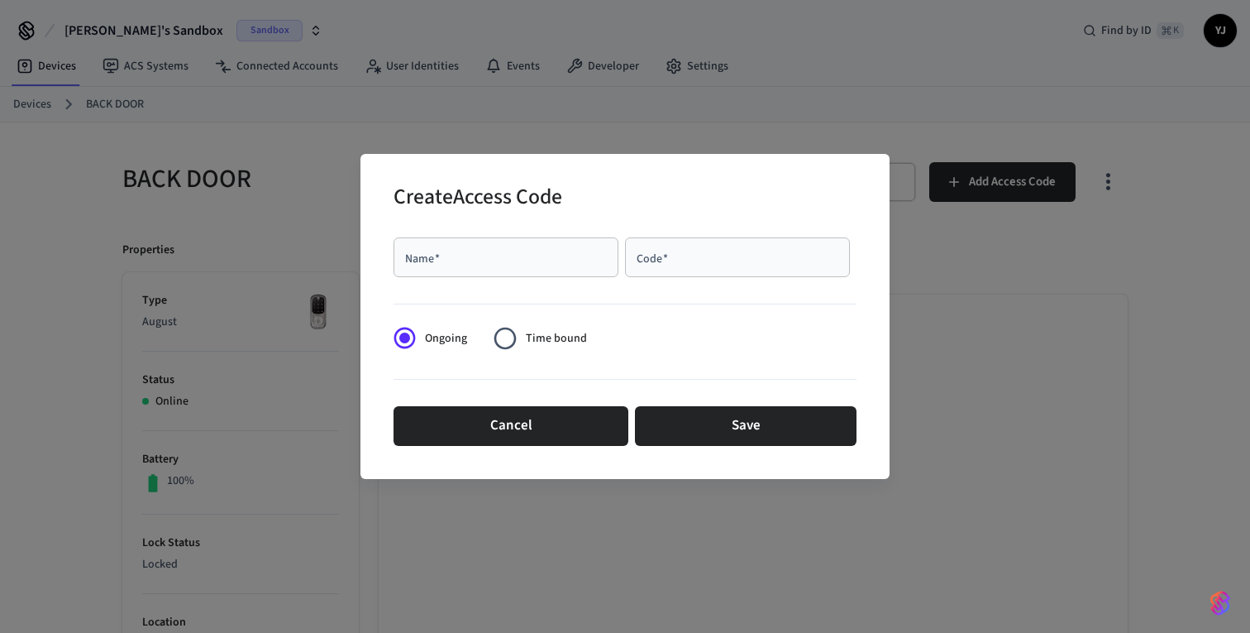
click at [507, 256] on input "Name   *" at bounding box center [505, 257] width 205 height 17
